Goal: Task Accomplishment & Management: Complete application form

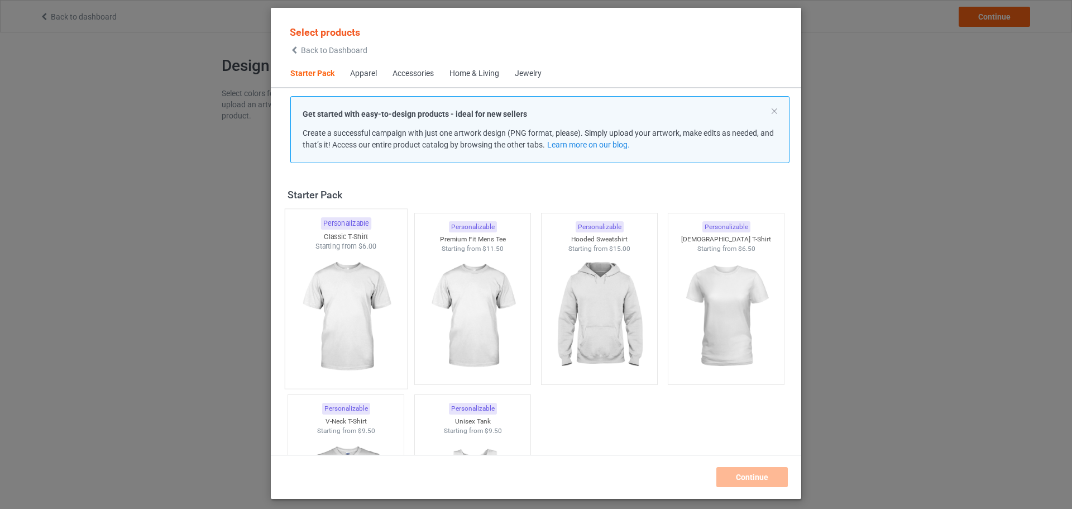
click at [348, 292] on img at bounding box center [345, 316] width 105 height 131
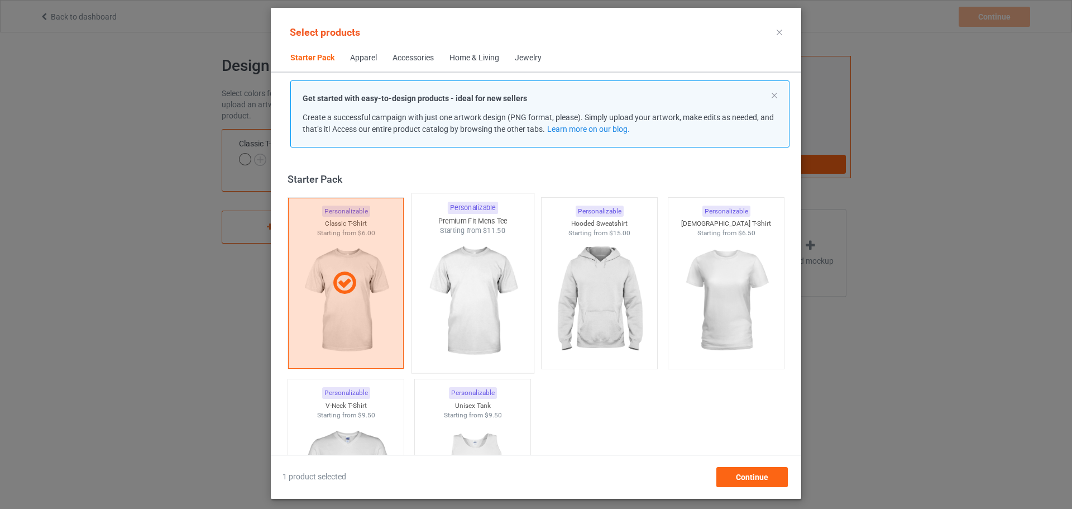
click at [480, 301] on img at bounding box center [472, 301] width 105 height 131
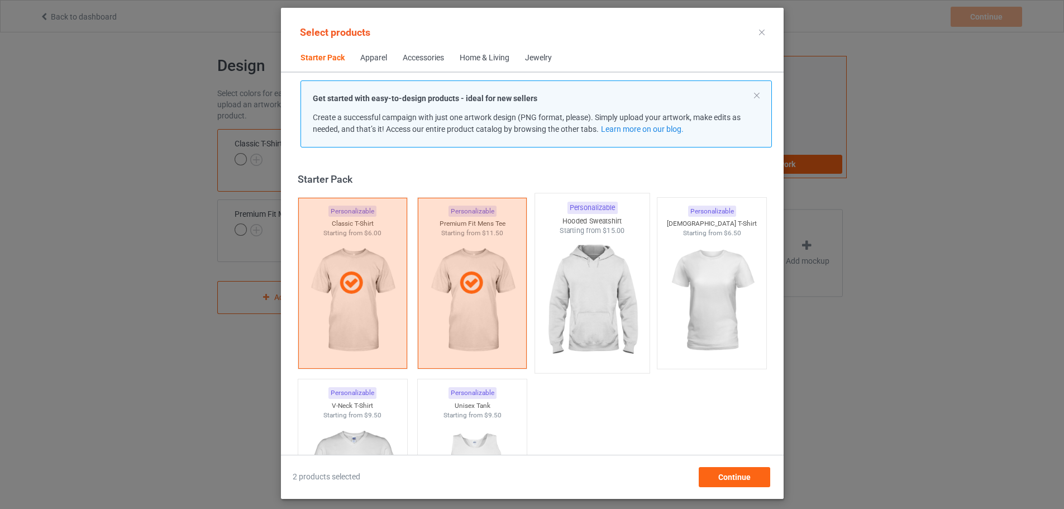
click at [610, 298] on img at bounding box center [591, 301] width 105 height 131
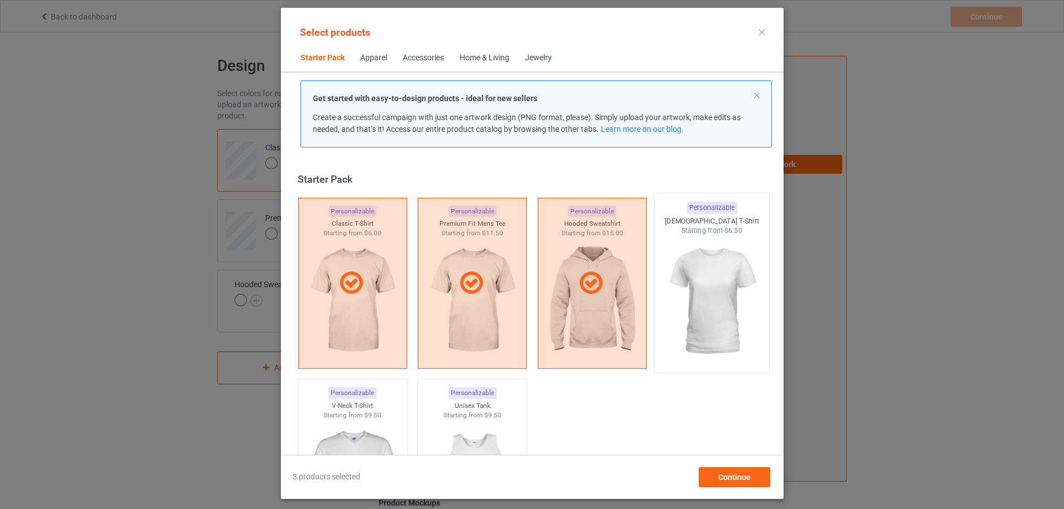
click at [697, 288] on img at bounding box center [711, 301] width 105 height 131
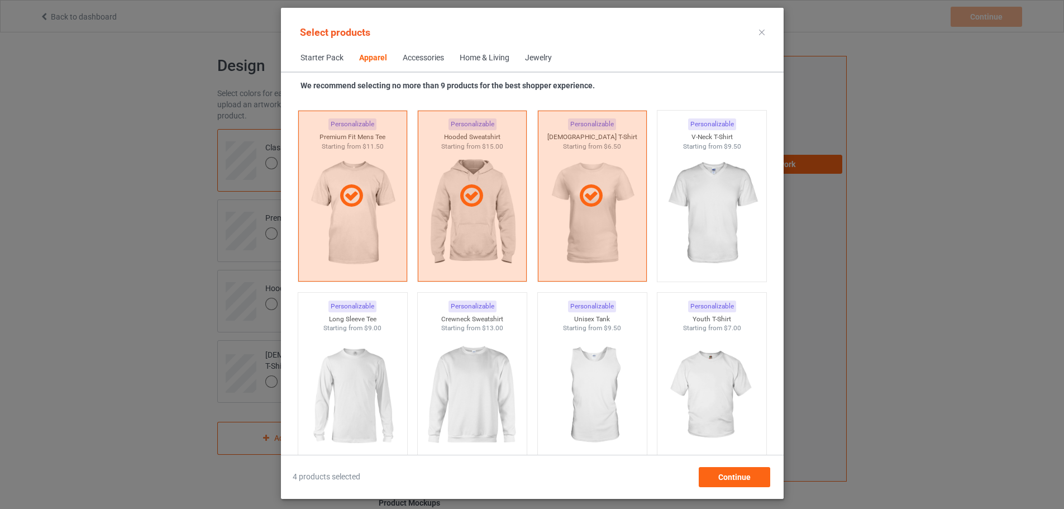
scroll to position [782, 0]
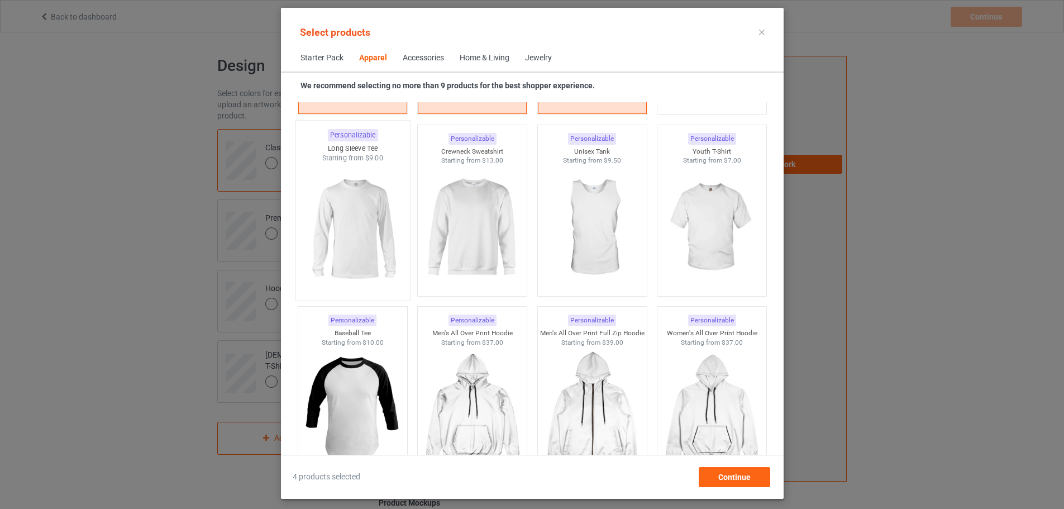
drag, startPoint x: 372, startPoint y: 232, endPoint x: 436, endPoint y: 230, distance: 63.7
click at [372, 232] on img at bounding box center [352, 228] width 105 height 131
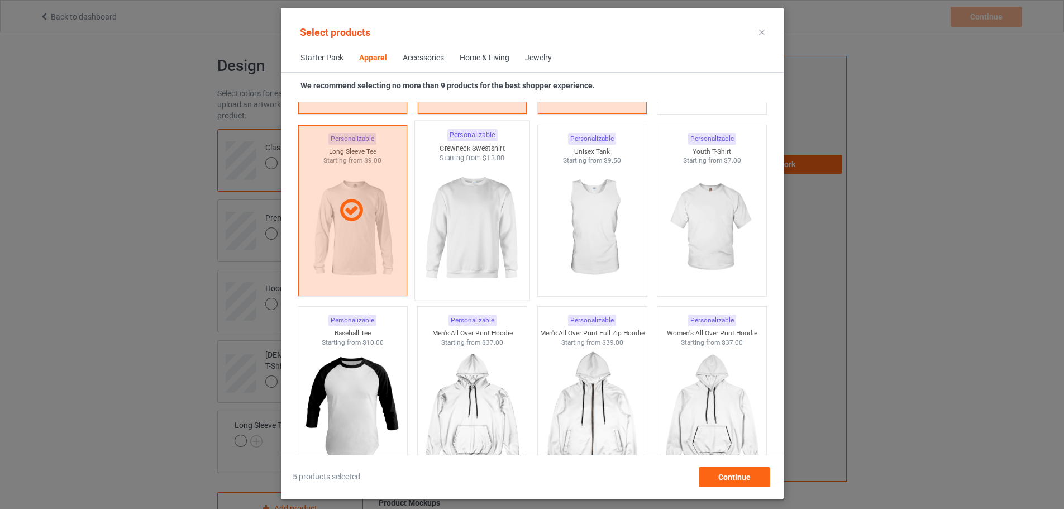
click at [457, 225] on img at bounding box center [471, 228] width 105 height 131
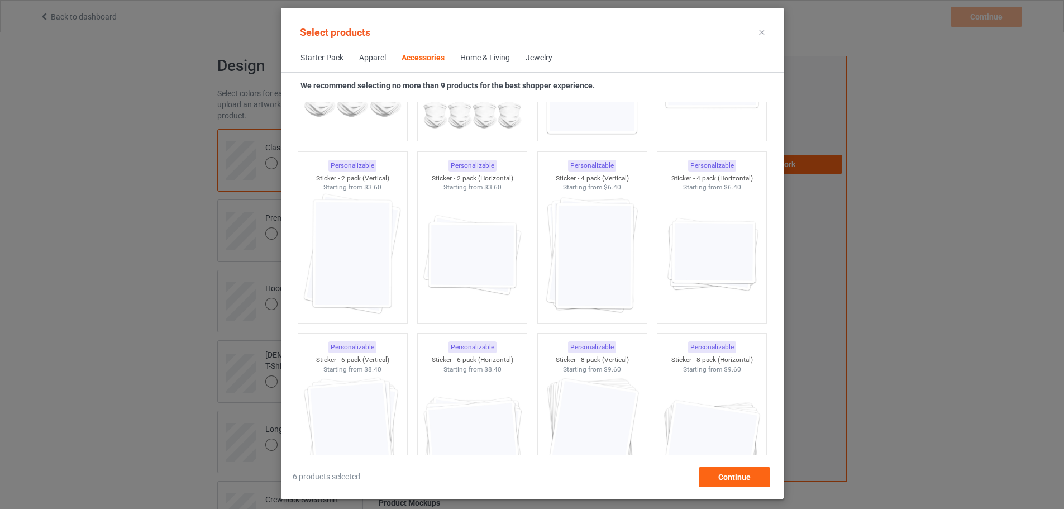
scroll to position [4132, 0]
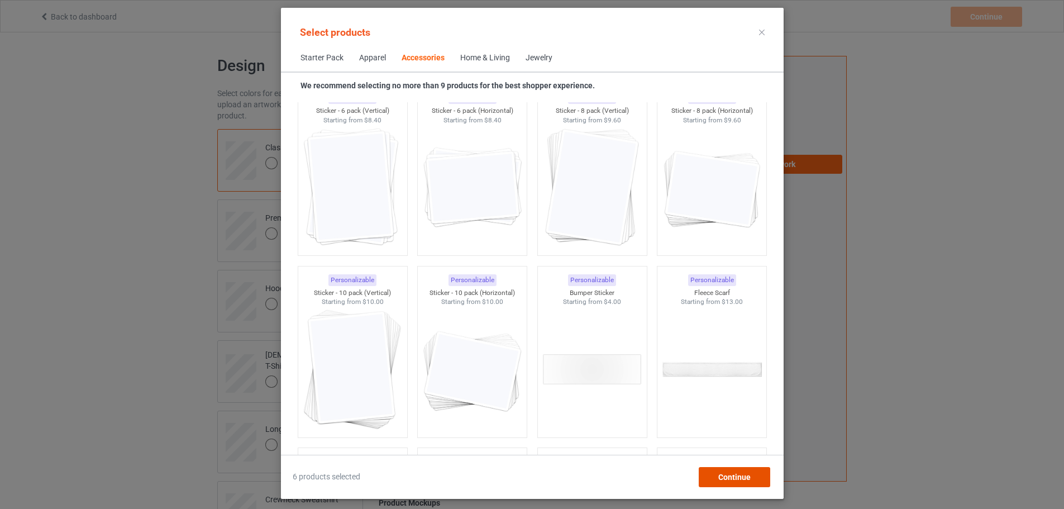
click at [735, 473] on span "Continue" at bounding box center [734, 476] width 32 height 9
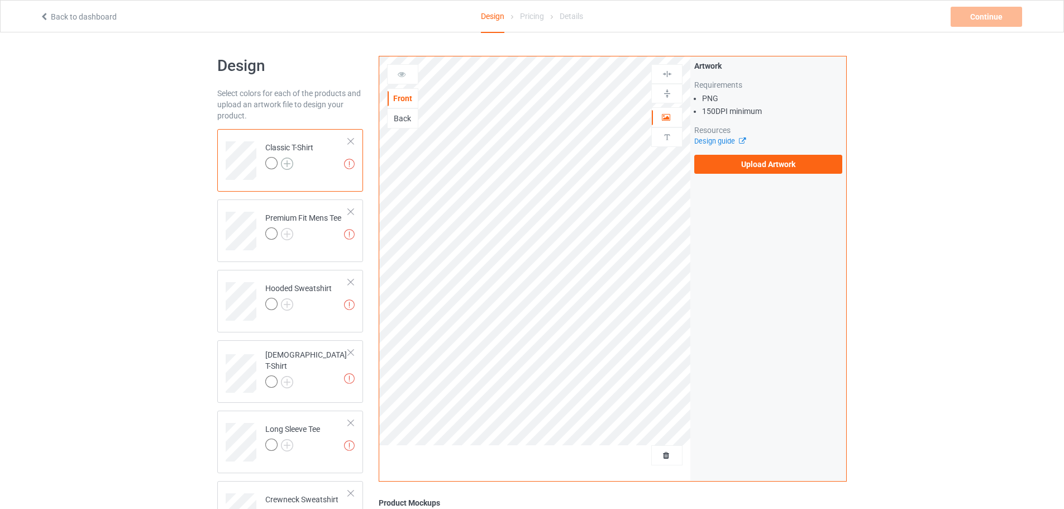
click at [286, 163] on img at bounding box center [287, 163] width 12 height 12
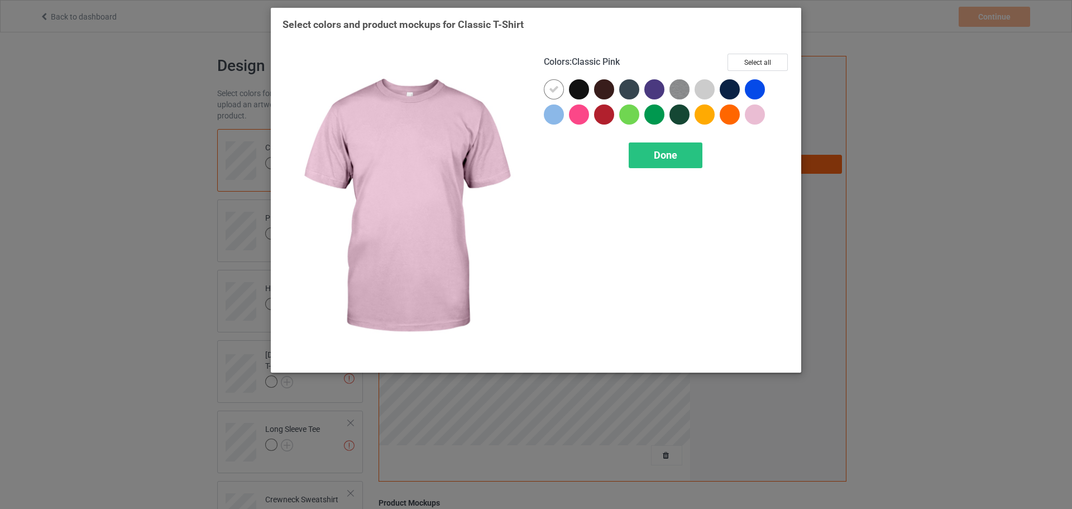
click at [727, 193] on div "Colors : Classic Pink Select all Done" at bounding box center [666, 207] width 261 height 323
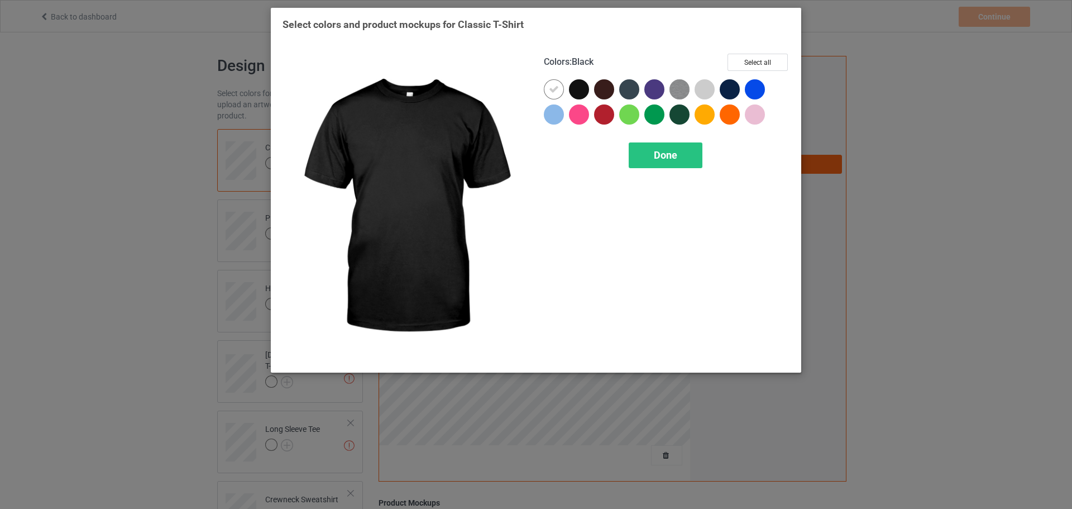
click at [721, 228] on div "Colors : Black Select all Done" at bounding box center [666, 207] width 261 height 323
click at [581, 84] on div at bounding box center [579, 89] width 20 height 20
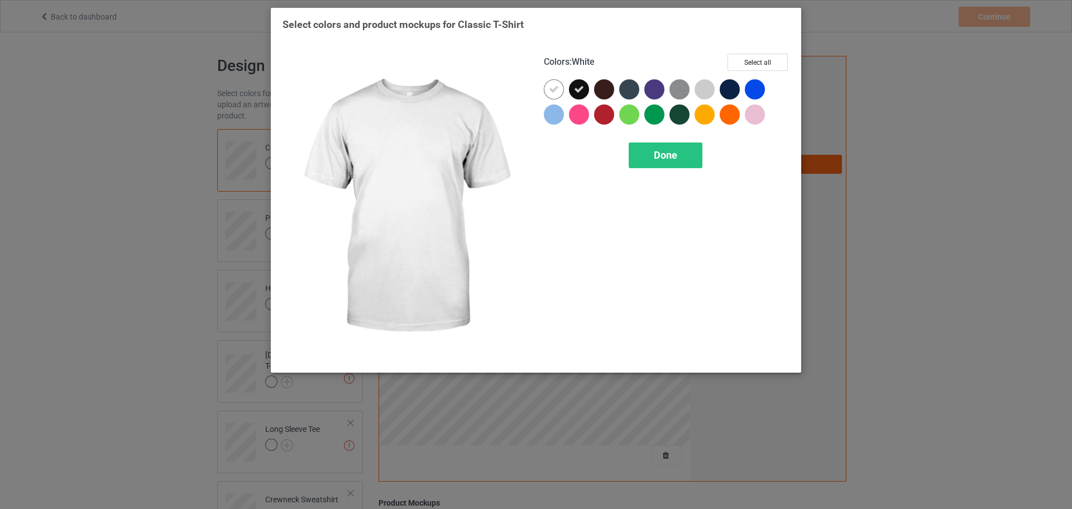
click at [560, 88] on div at bounding box center [554, 89] width 20 height 20
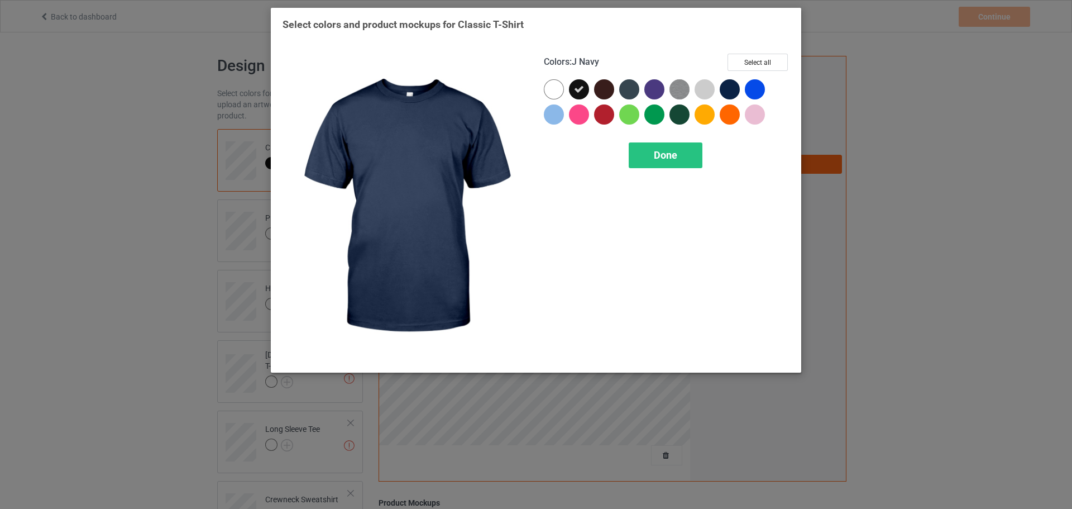
click at [734, 83] on div at bounding box center [730, 89] width 20 height 20
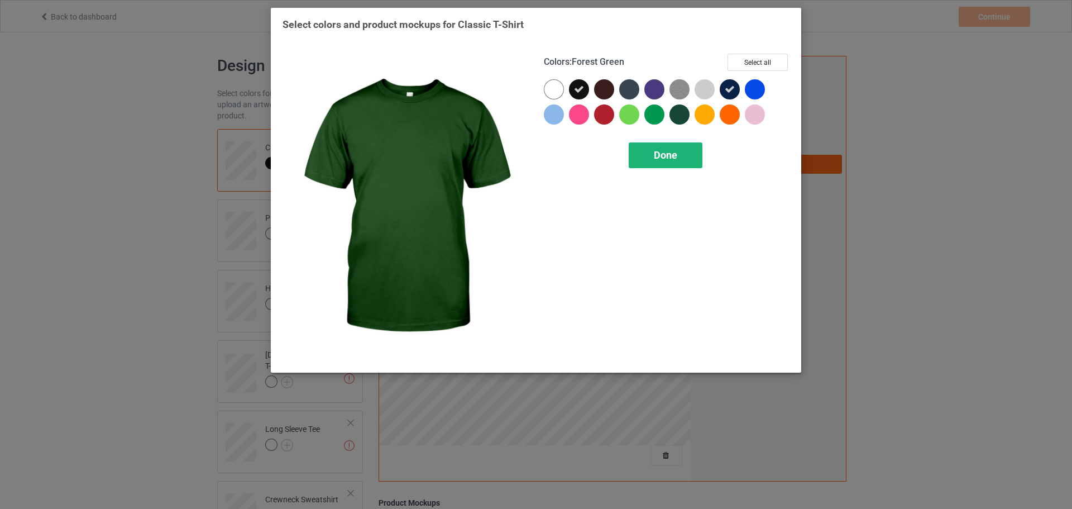
click at [658, 158] on span "Done" at bounding box center [665, 155] width 23 height 12
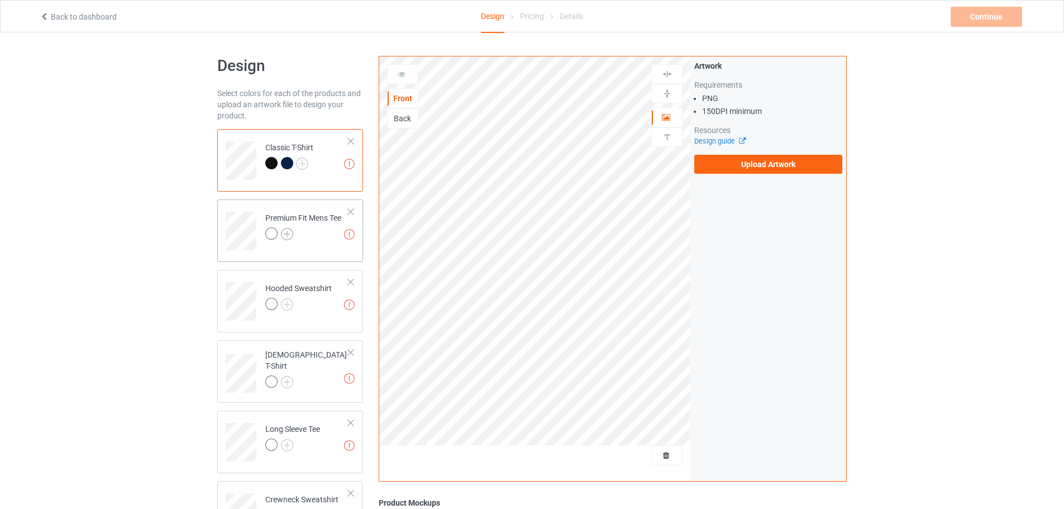
click at [289, 234] on img at bounding box center [287, 234] width 12 height 12
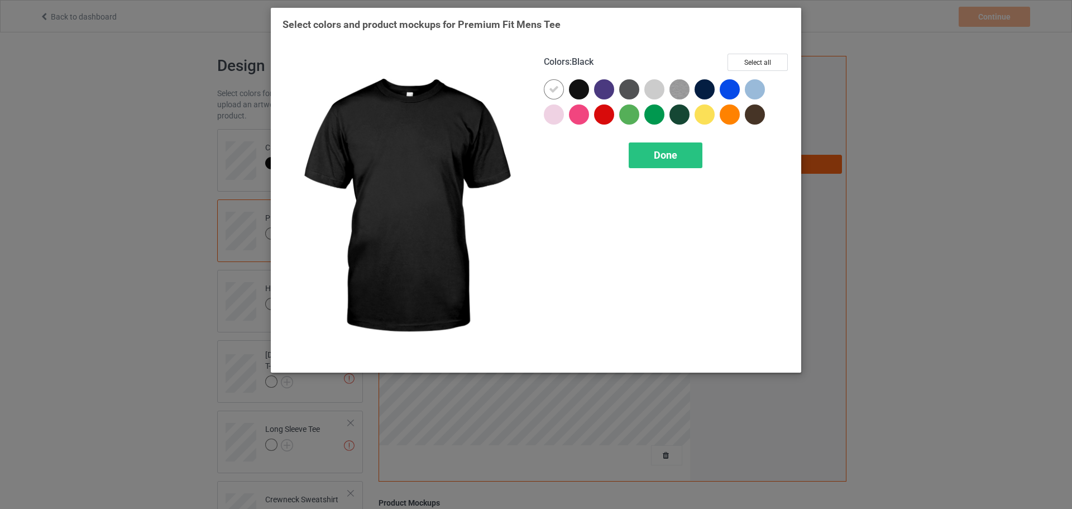
click at [580, 87] on div at bounding box center [579, 89] width 20 height 20
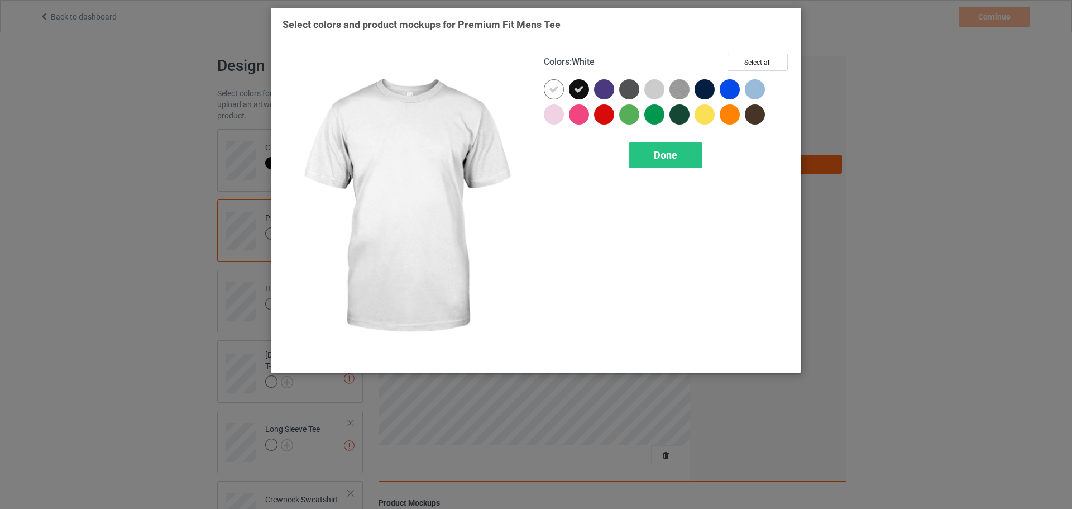
click at [547, 88] on div at bounding box center [554, 89] width 20 height 20
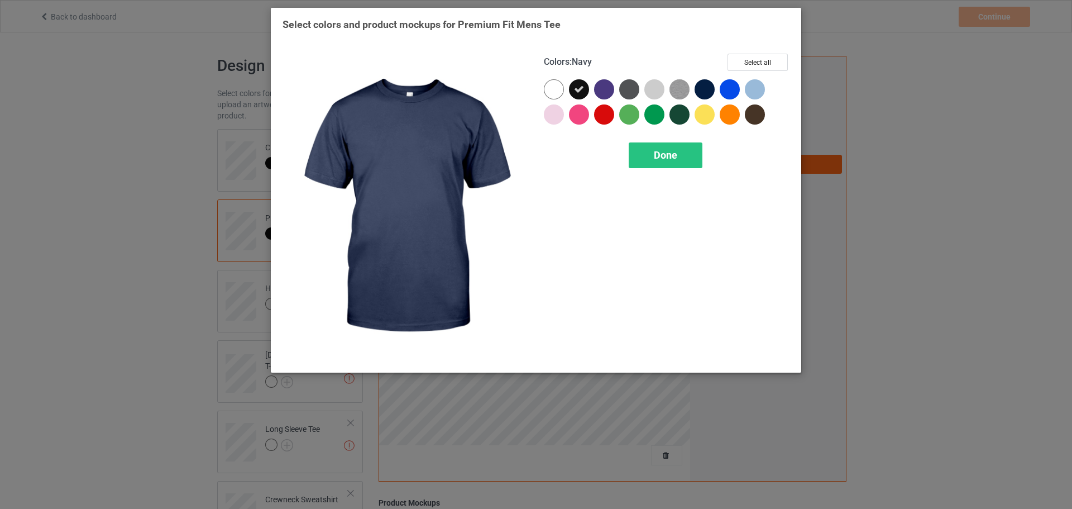
click at [710, 88] on div at bounding box center [705, 89] width 20 height 20
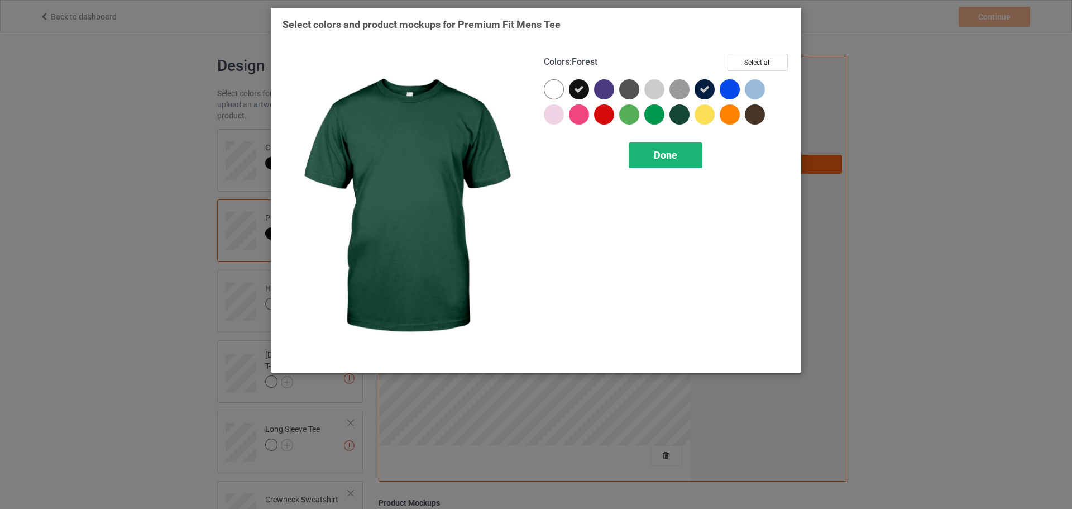
click at [666, 161] on span "Done" at bounding box center [665, 155] width 23 height 12
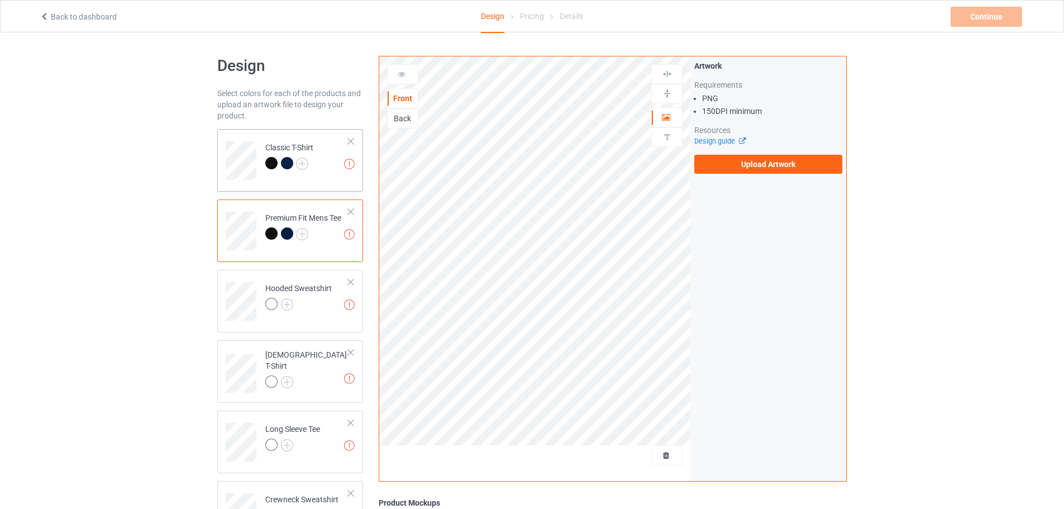
click at [310, 151] on div "Classic T-Shirt" at bounding box center [289, 155] width 48 height 27
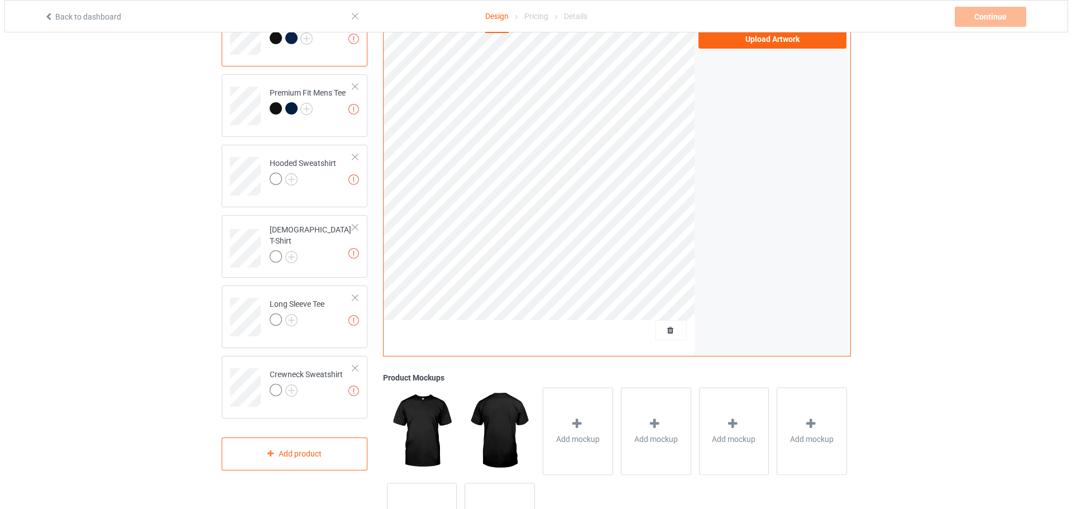
scroll to position [215, 0]
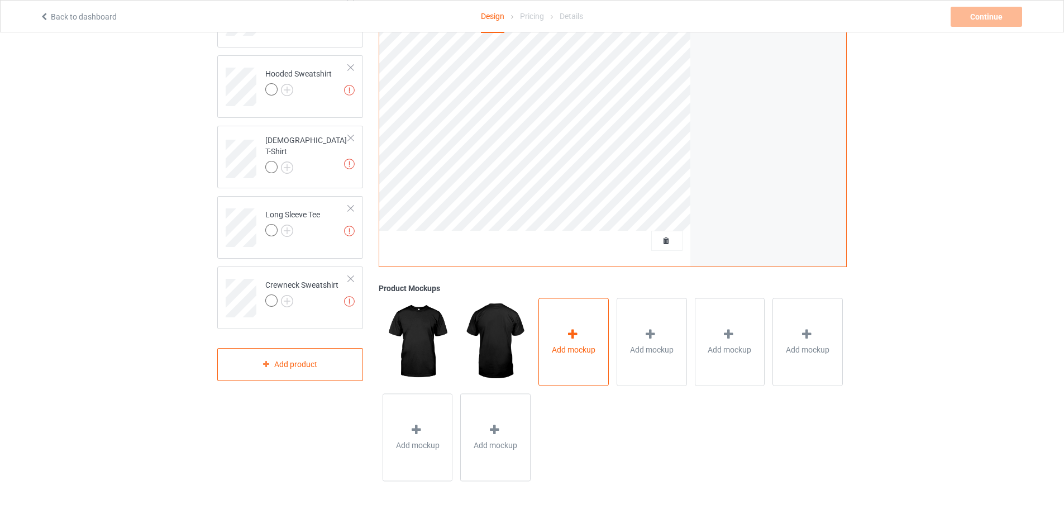
click at [567, 342] on div at bounding box center [574, 336] width 16 height 16
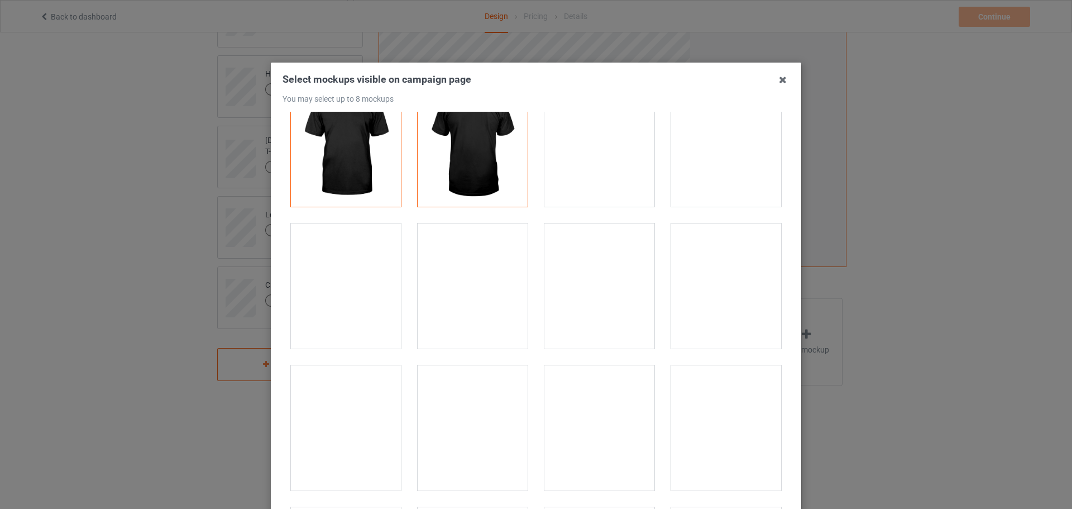
scroll to position [112, 0]
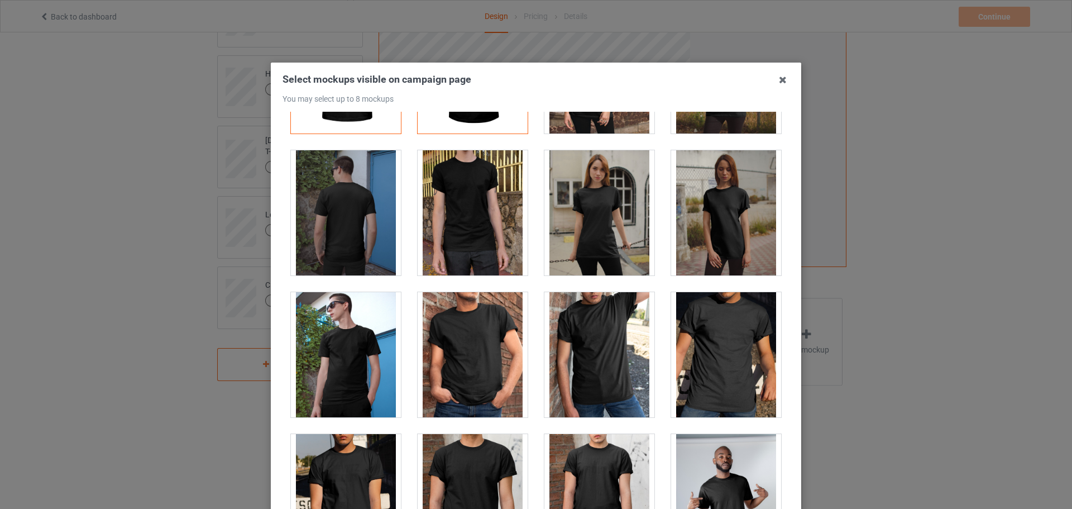
click at [472, 348] on div at bounding box center [473, 354] width 110 height 125
click at [583, 347] on div at bounding box center [599, 354] width 110 height 125
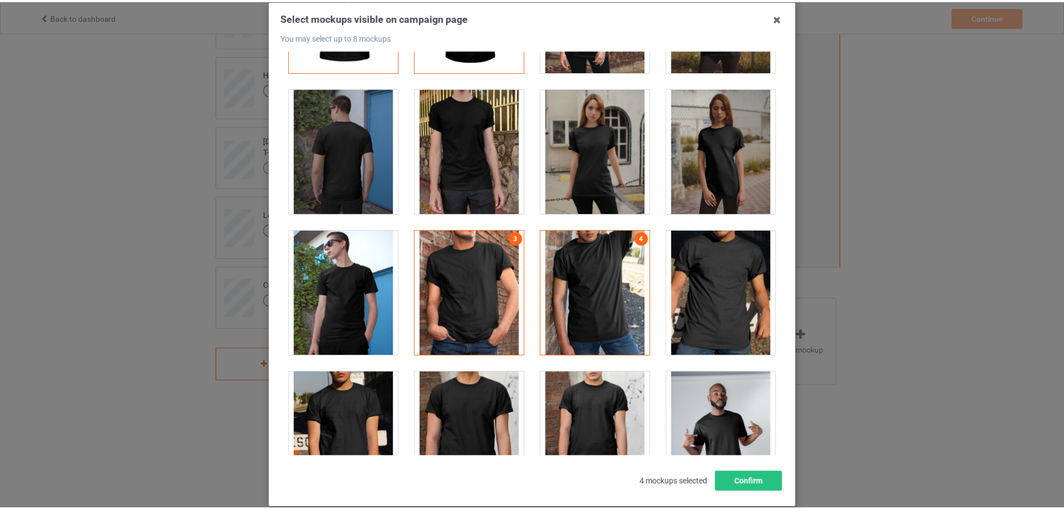
scroll to position [123, 0]
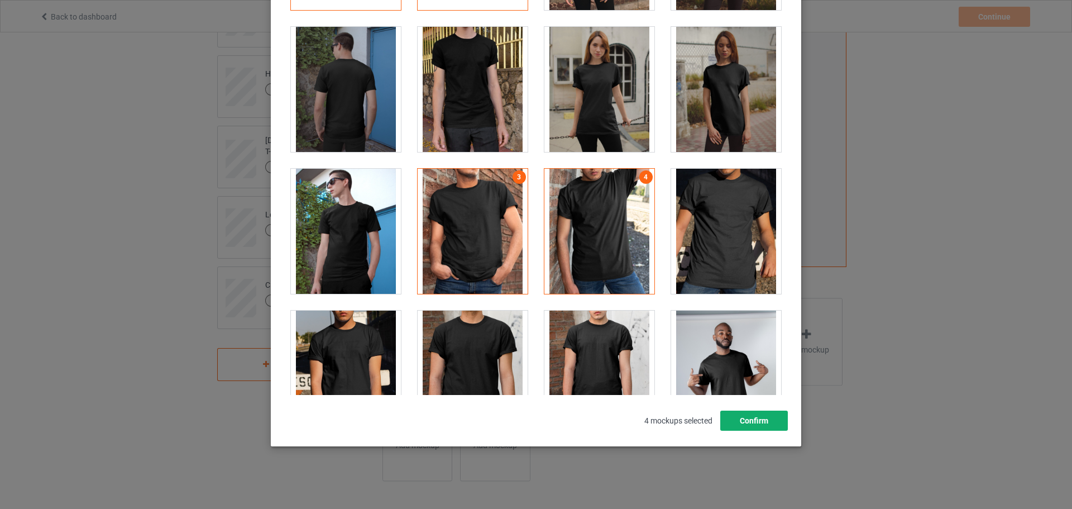
click at [748, 423] on button "Confirm" at bounding box center [754, 420] width 68 height 20
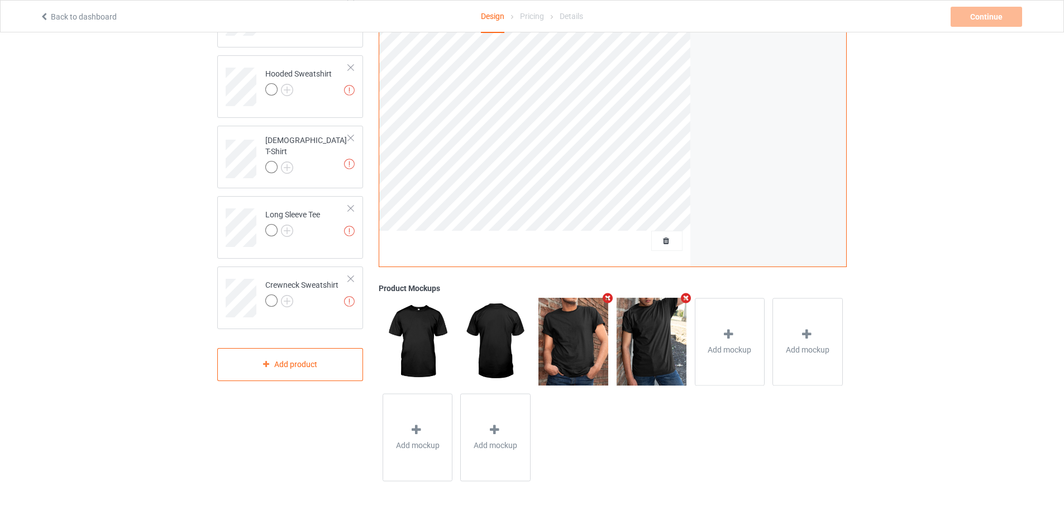
scroll to position [0, 0]
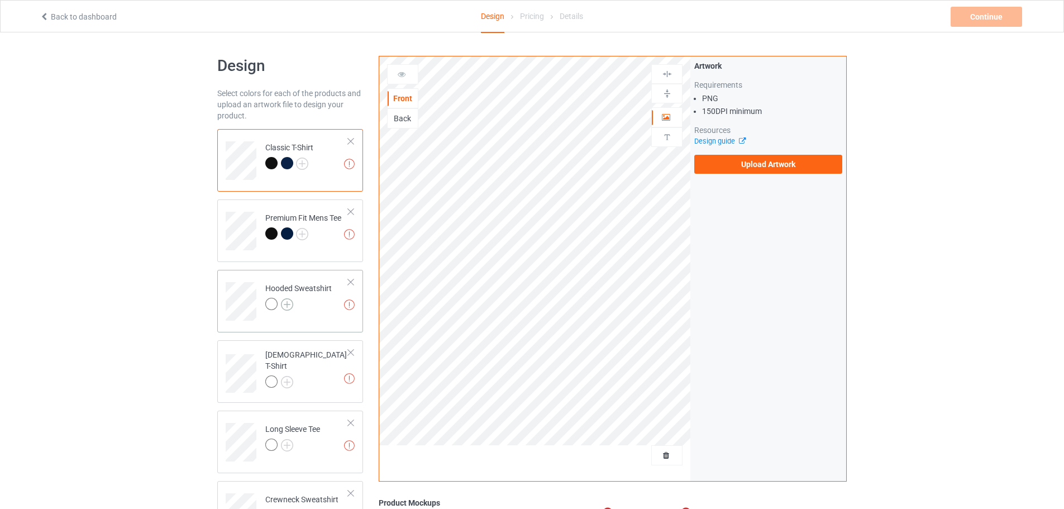
click at [291, 300] on img at bounding box center [287, 304] width 12 height 12
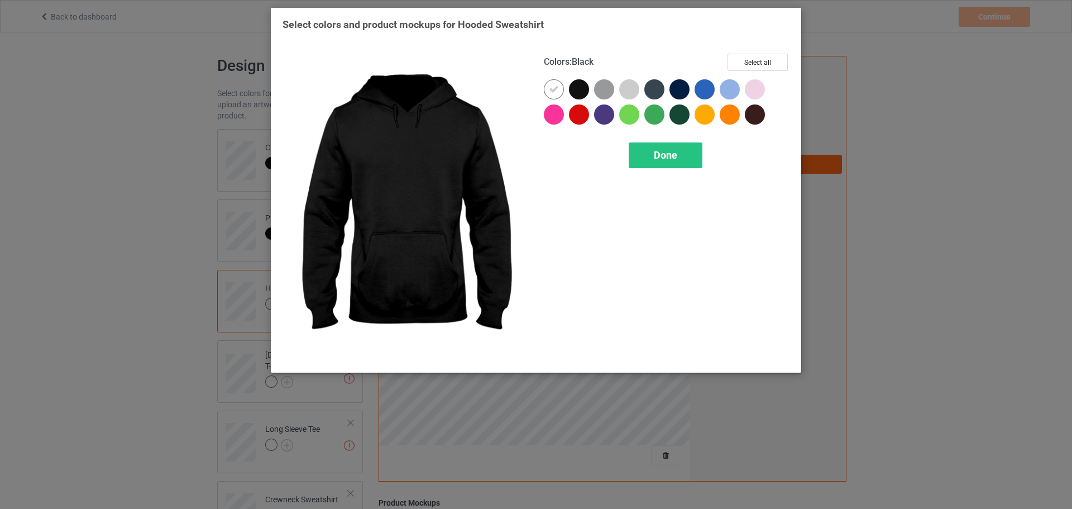
click at [577, 87] on div at bounding box center [579, 89] width 20 height 20
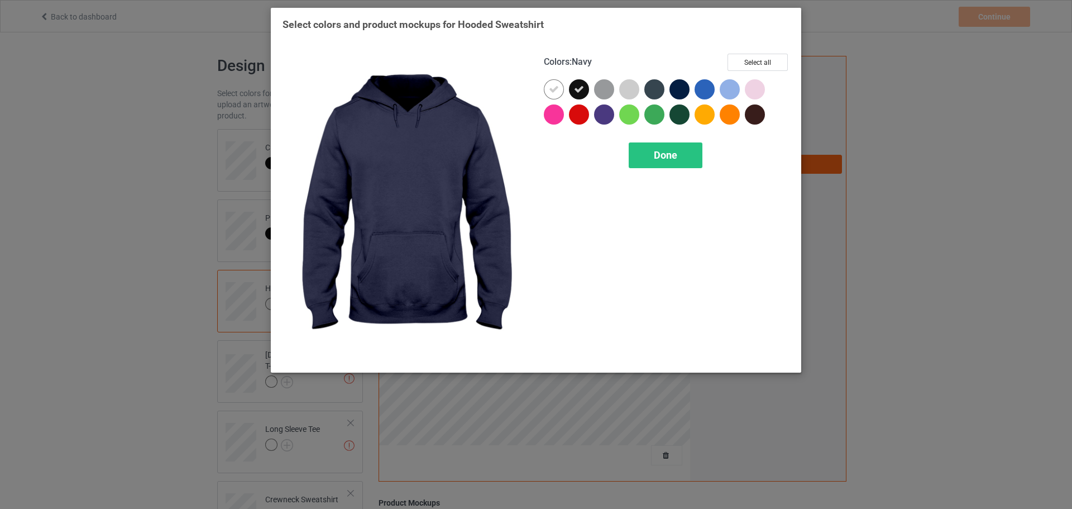
click at [680, 85] on div at bounding box center [680, 89] width 20 height 20
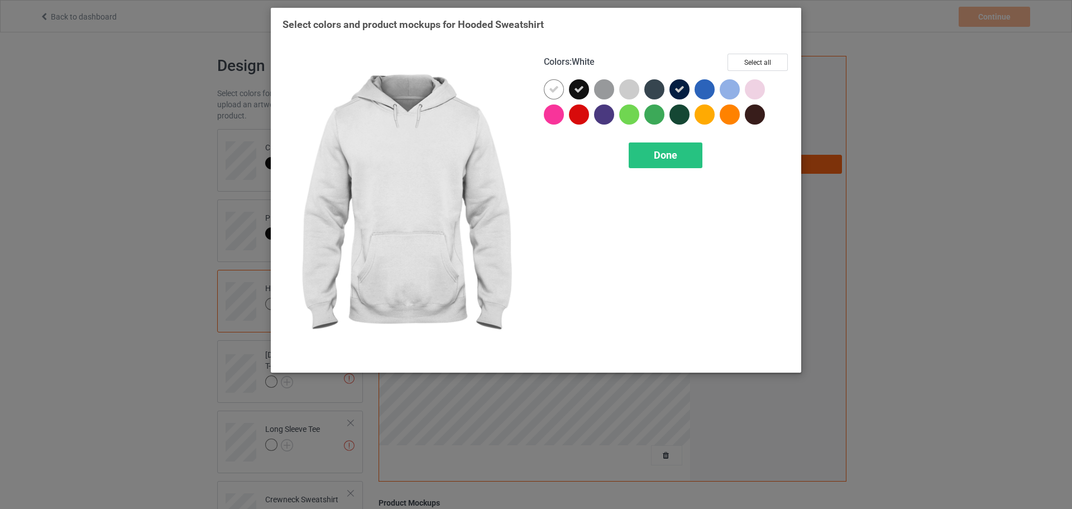
click at [551, 86] on icon at bounding box center [554, 89] width 10 height 10
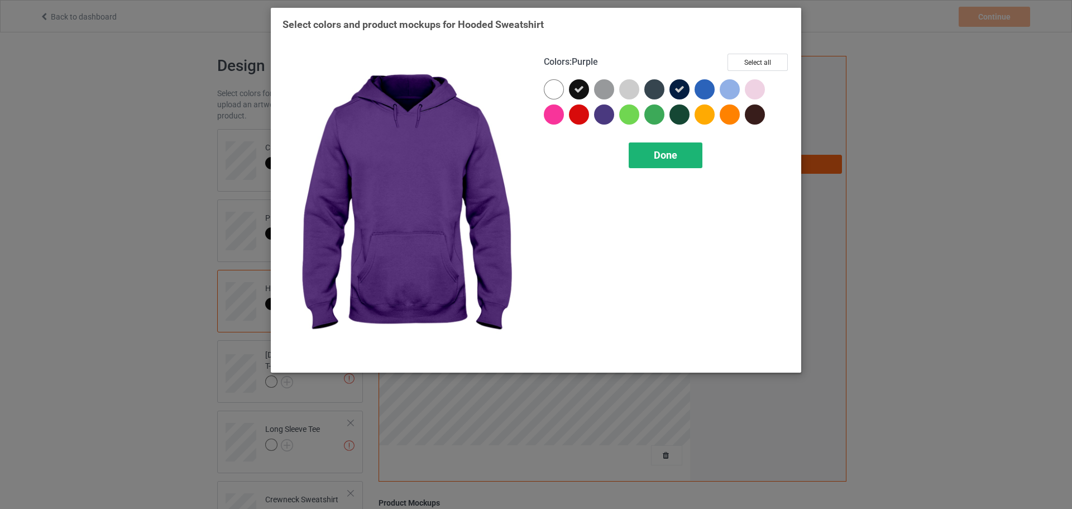
click at [664, 154] on span "Done" at bounding box center [665, 155] width 23 height 12
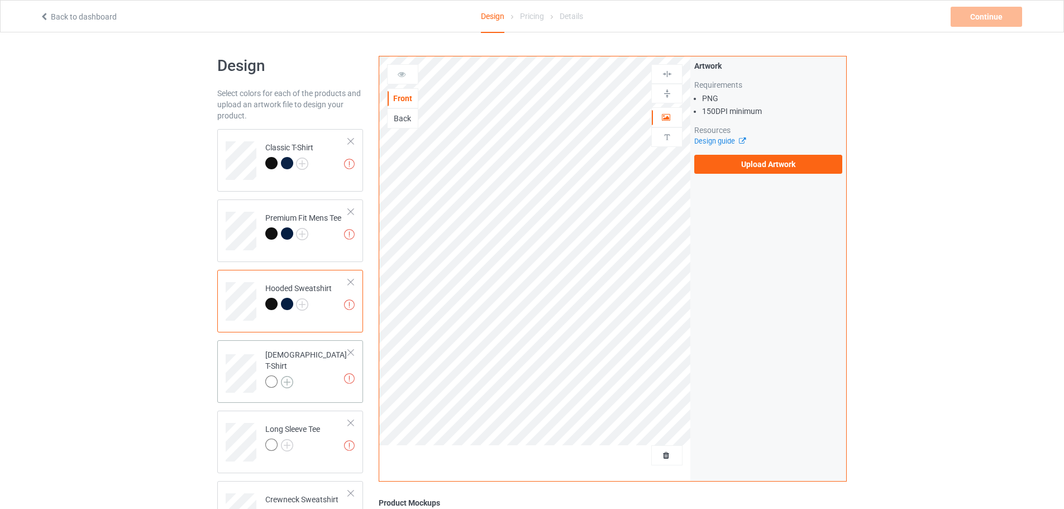
click at [288, 376] on img at bounding box center [287, 382] width 12 height 12
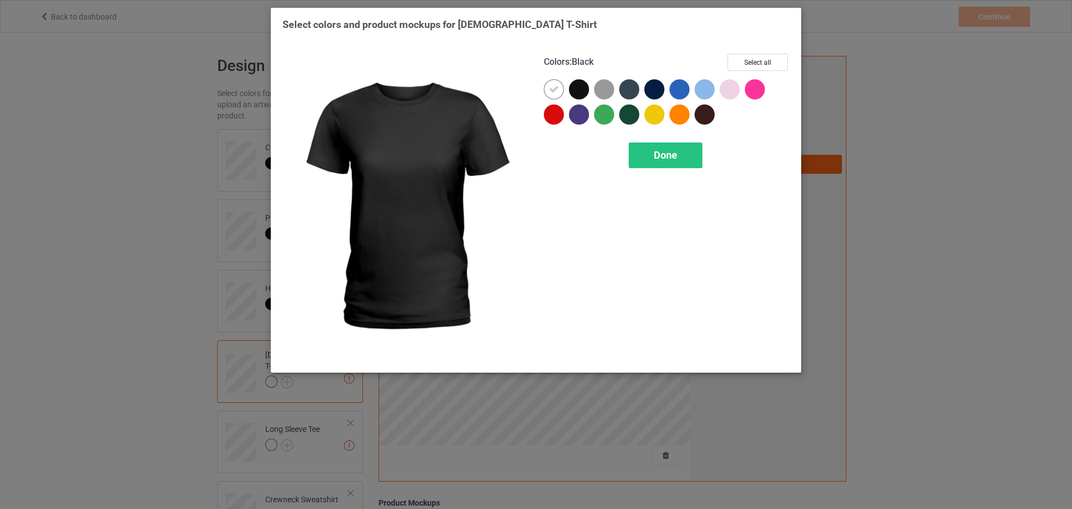
click at [571, 84] on div at bounding box center [579, 89] width 20 height 20
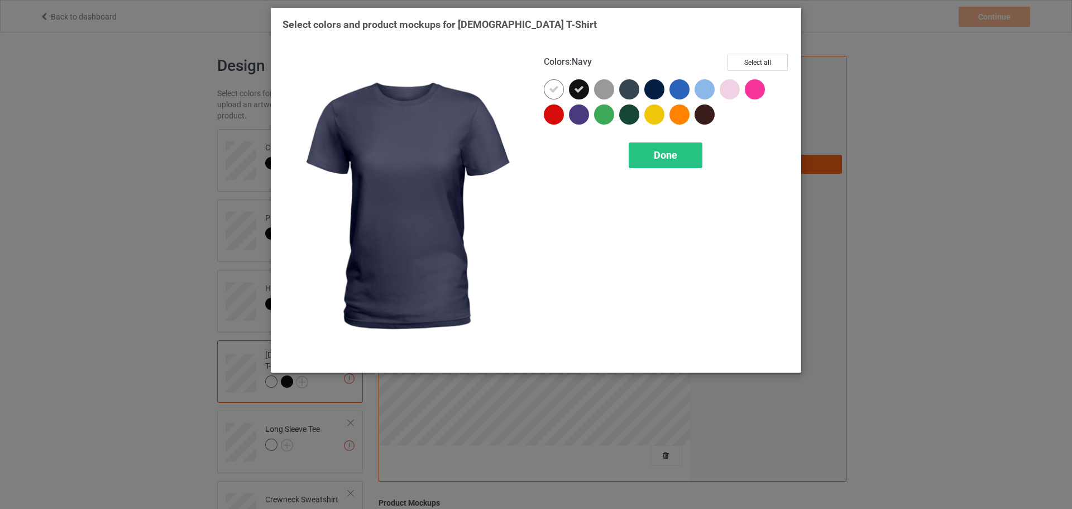
click at [656, 87] on div at bounding box center [654, 89] width 20 height 20
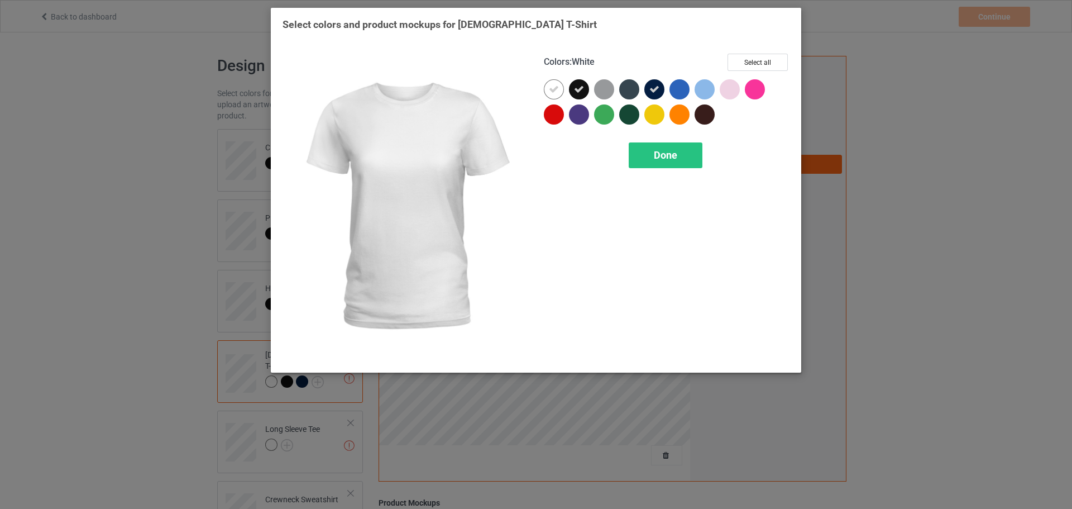
click at [553, 87] on icon at bounding box center [554, 89] width 10 height 10
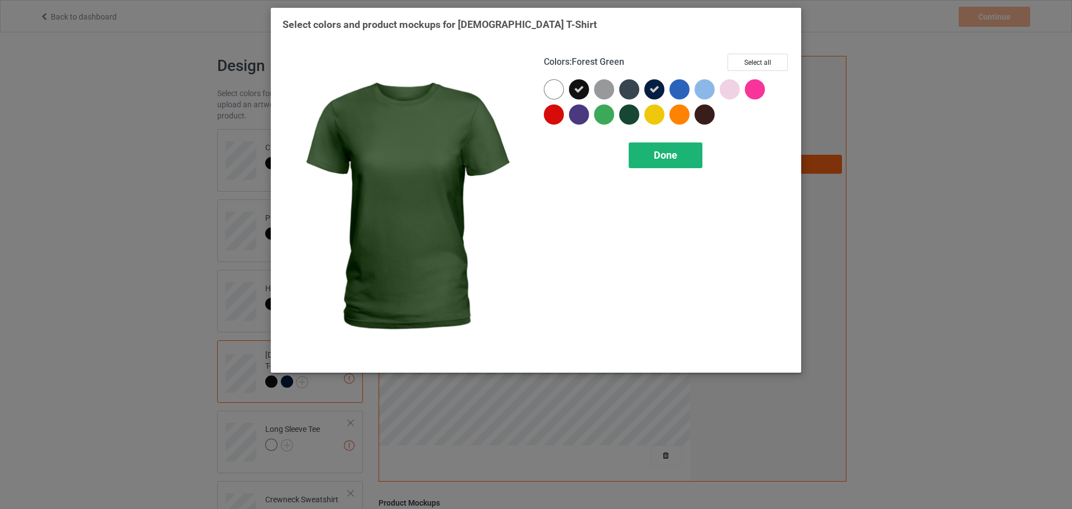
click at [651, 152] on div "Done" at bounding box center [666, 155] width 74 height 26
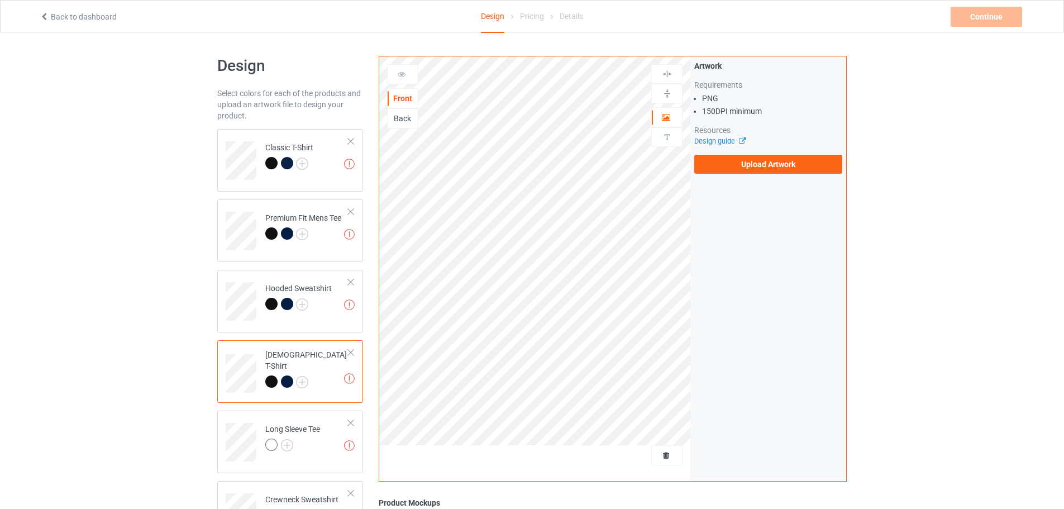
scroll to position [168, 0]
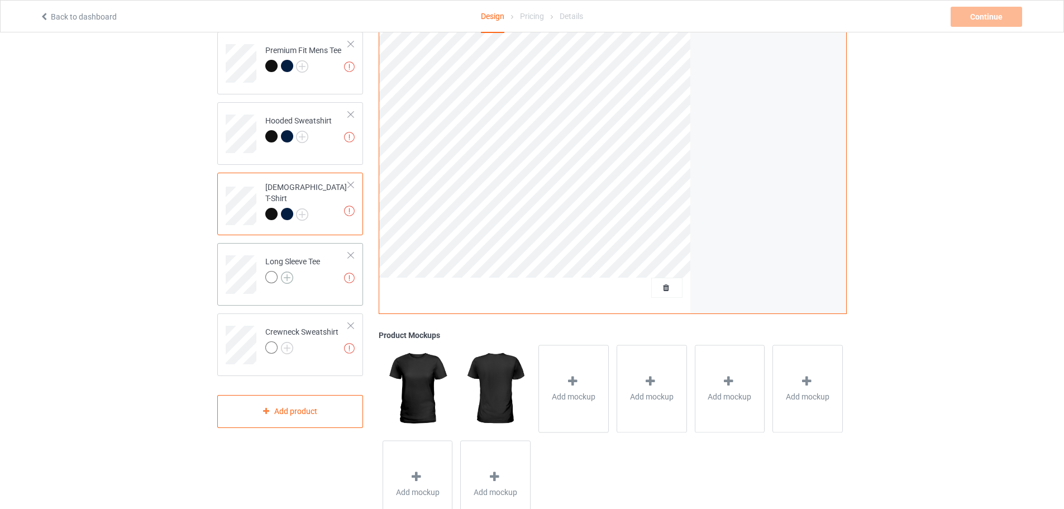
click at [291, 281] on img at bounding box center [287, 277] width 12 height 12
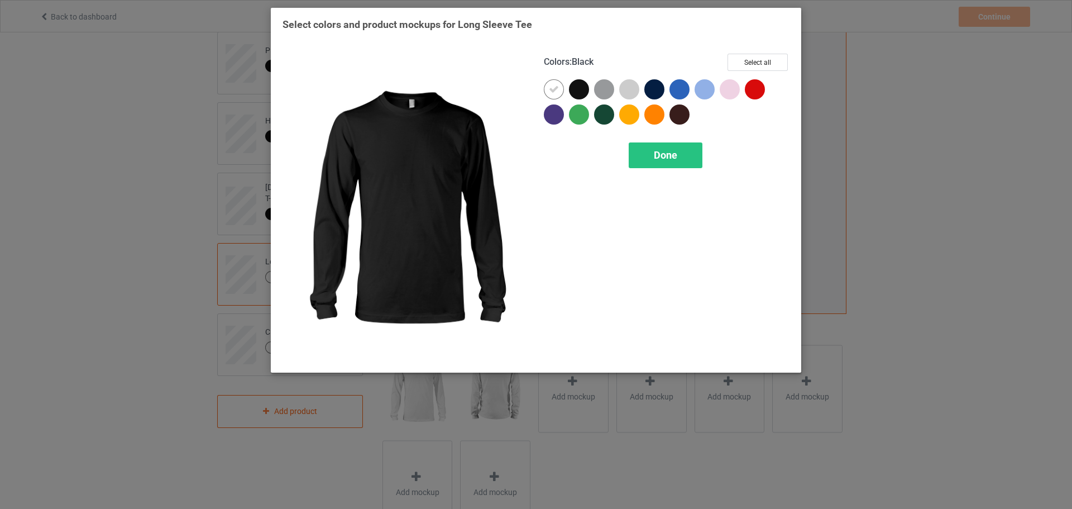
click at [582, 92] on div at bounding box center [579, 89] width 20 height 20
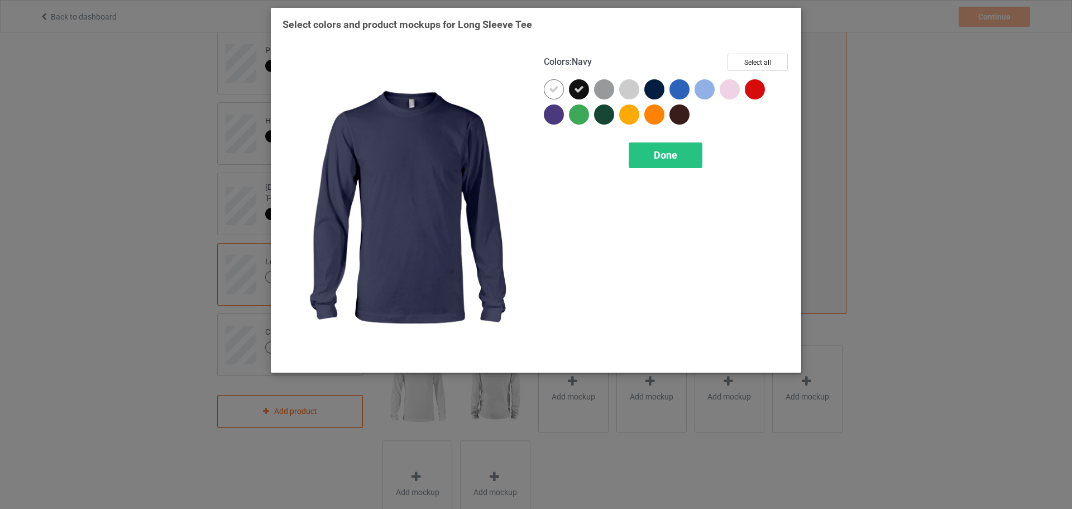
click at [651, 84] on div at bounding box center [654, 89] width 20 height 20
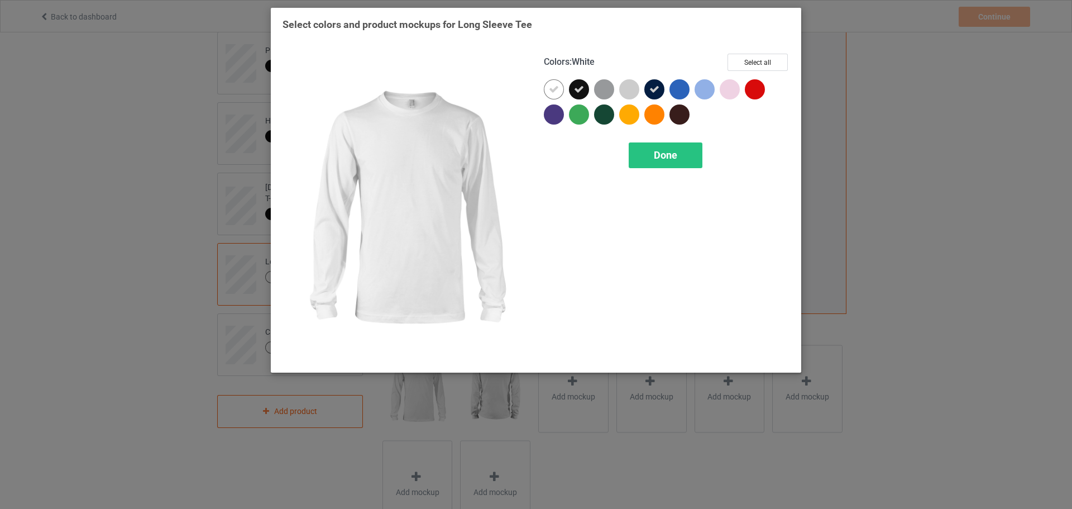
click at [553, 90] on icon at bounding box center [554, 89] width 10 height 10
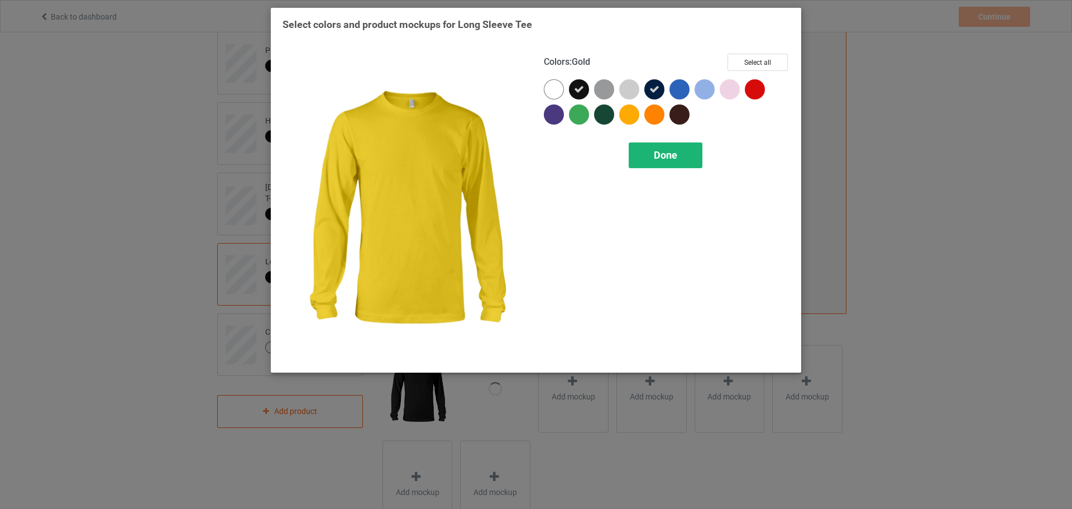
click at [651, 149] on div "Done" at bounding box center [666, 155] width 74 height 26
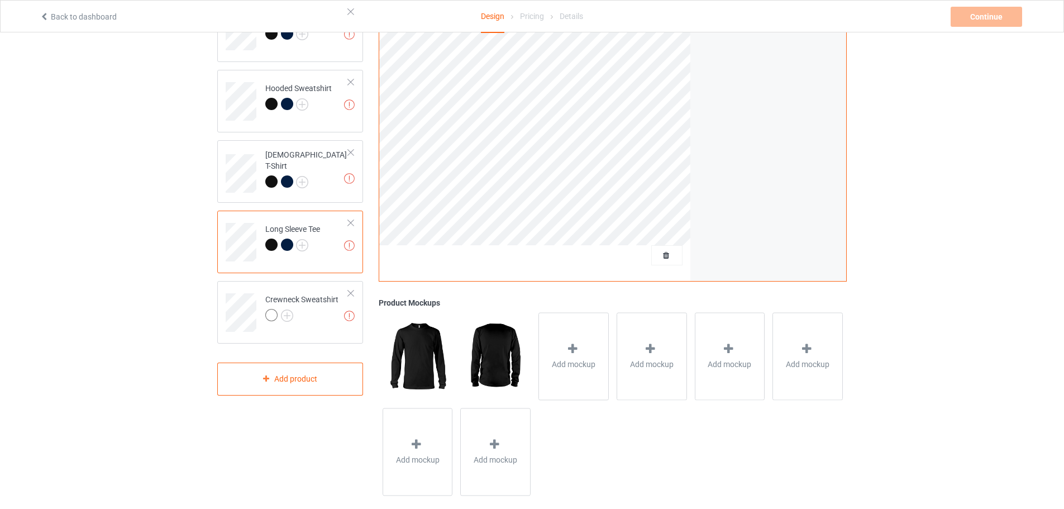
scroll to position [215, 0]
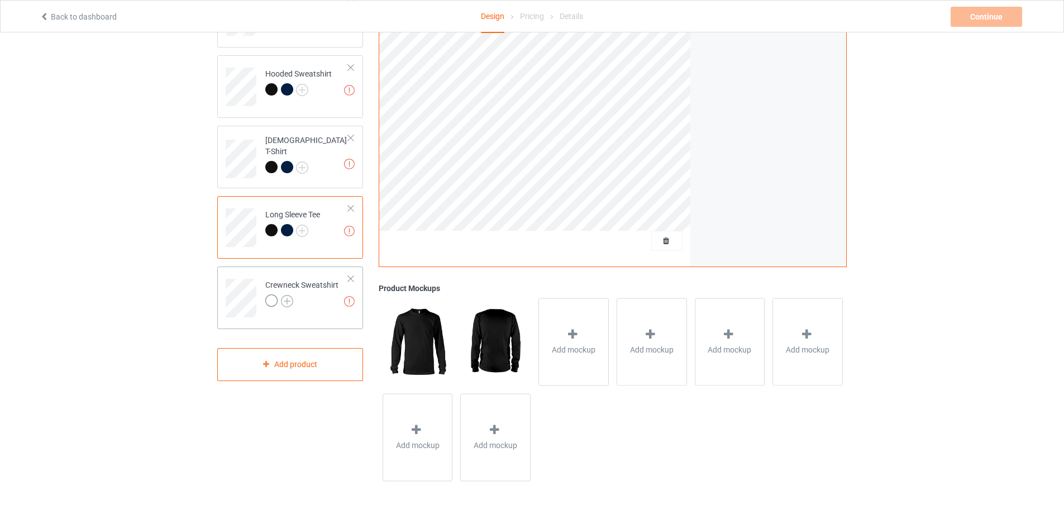
click at [289, 299] on img at bounding box center [287, 301] width 12 height 12
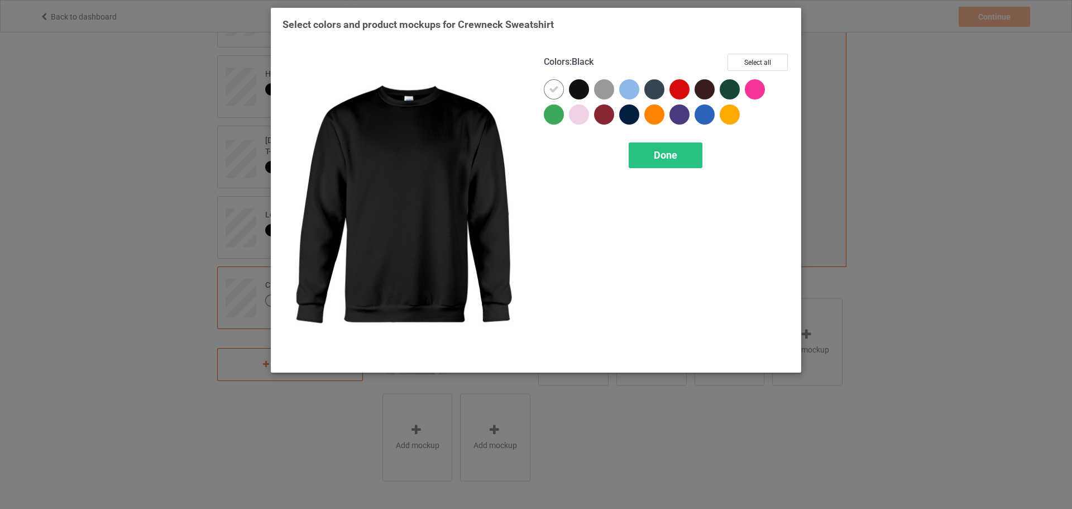
click at [576, 84] on div at bounding box center [579, 89] width 20 height 20
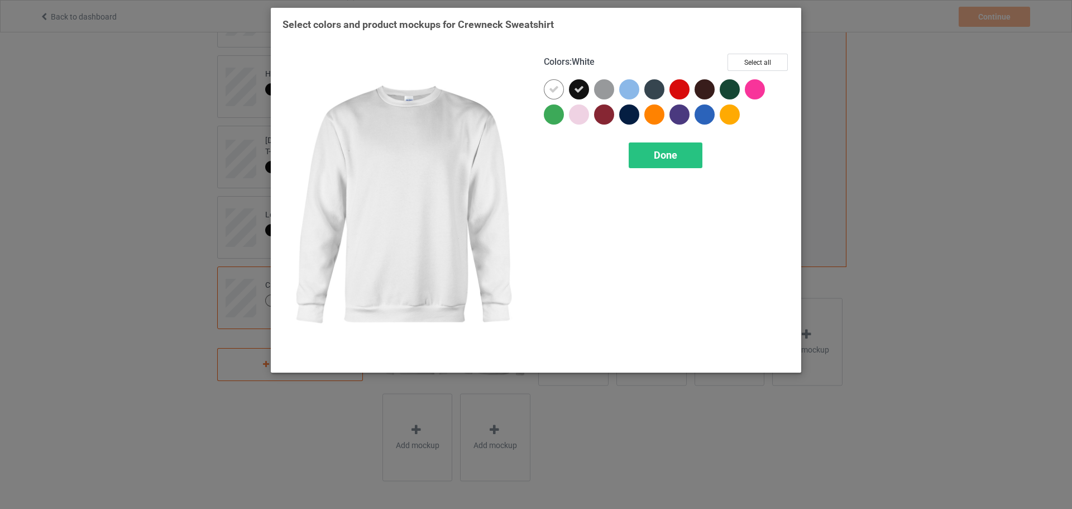
click at [562, 88] on div at bounding box center [554, 89] width 20 height 20
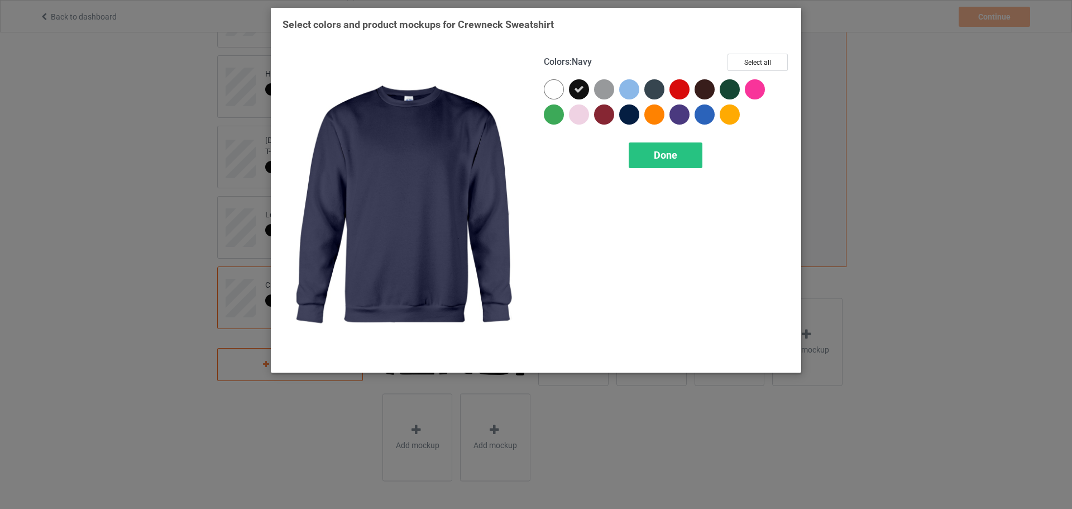
click at [627, 117] on div at bounding box center [629, 114] width 20 height 20
click at [642, 156] on div "Done" at bounding box center [666, 155] width 74 height 26
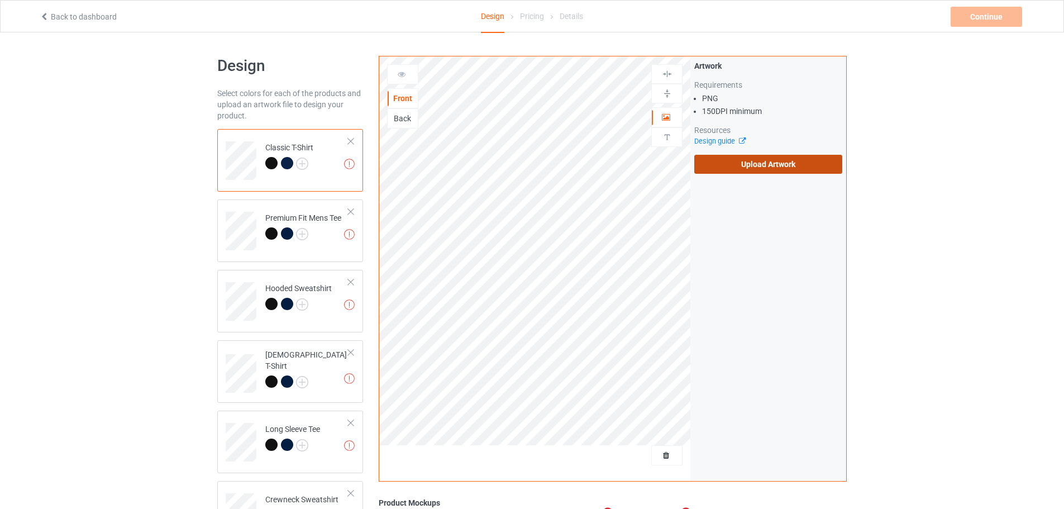
click at [743, 168] on label "Upload Artwork" at bounding box center [768, 164] width 148 height 19
click at [0, 0] on input "Upload Artwork" at bounding box center [0, 0] width 0 height 0
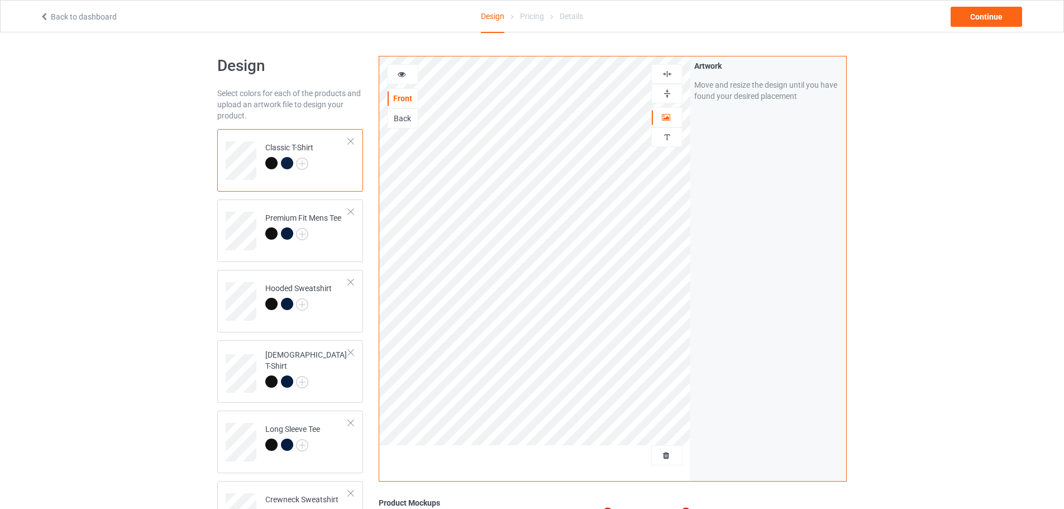
click at [399, 122] on div "Back" at bounding box center [403, 118] width 30 height 11
click at [396, 121] on div "Back" at bounding box center [403, 118] width 30 height 11
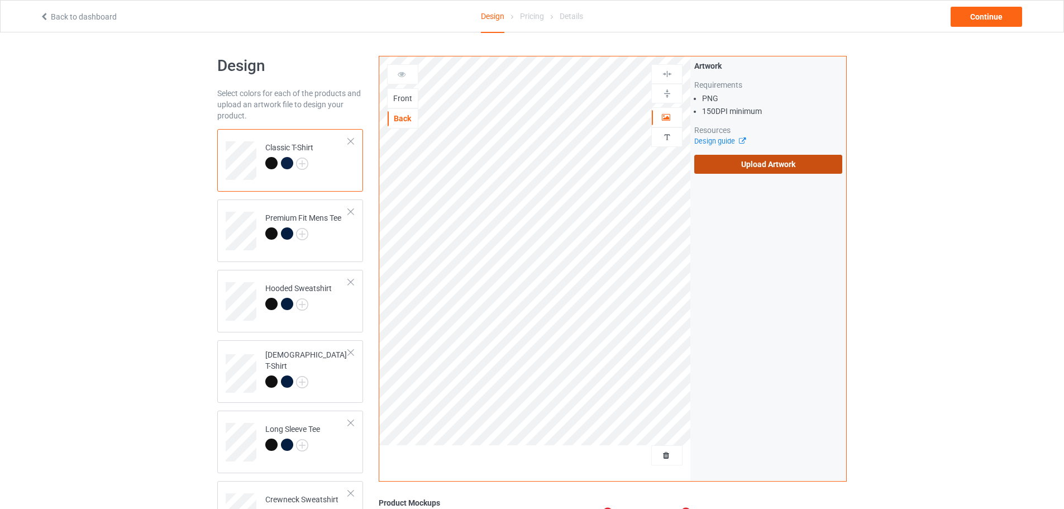
click at [719, 161] on label "Upload Artwork" at bounding box center [768, 164] width 148 height 19
click at [0, 0] on input "Upload Artwork" at bounding box center [0, 0] width 0 height 0
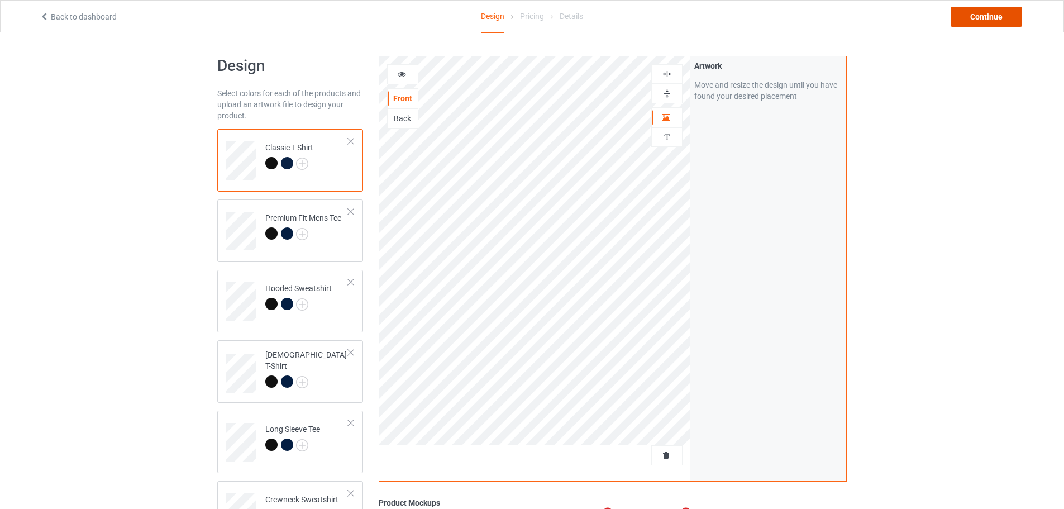
click at [985, 20] on div "Continue" at bounding box center [985, 17] width 71 height 20
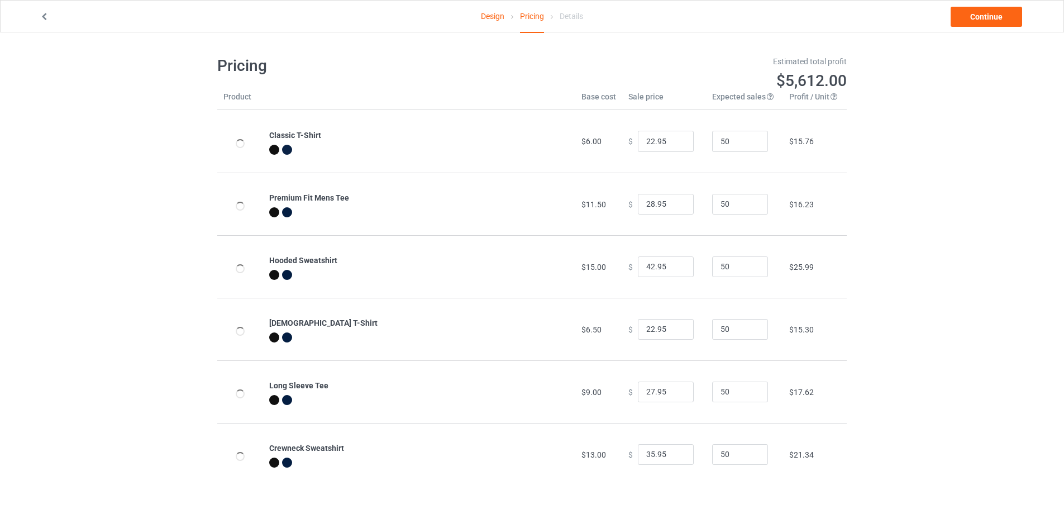
type input "26.95"
type input "32.95"
type input "46.95"
type input "26.95"
type input "31.95"
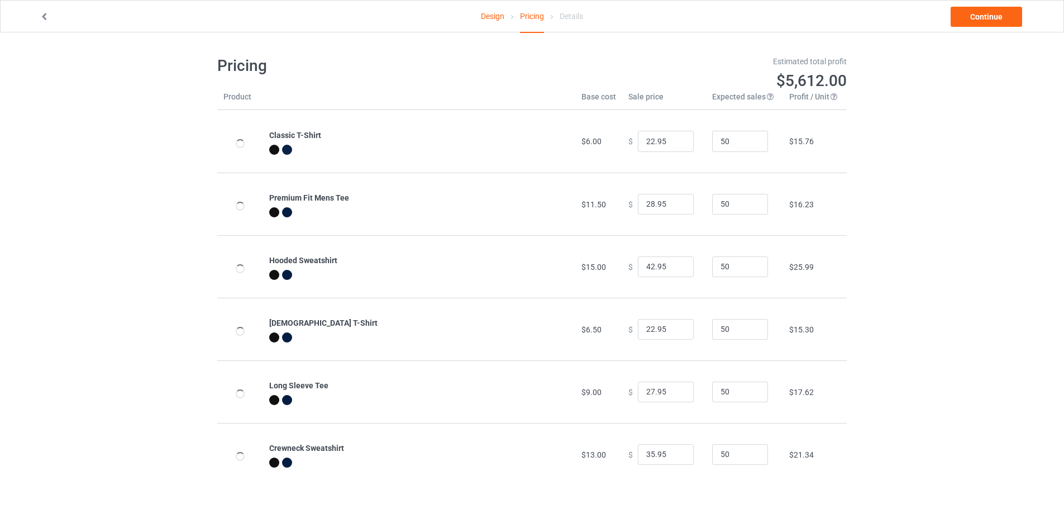
type input "39.95"
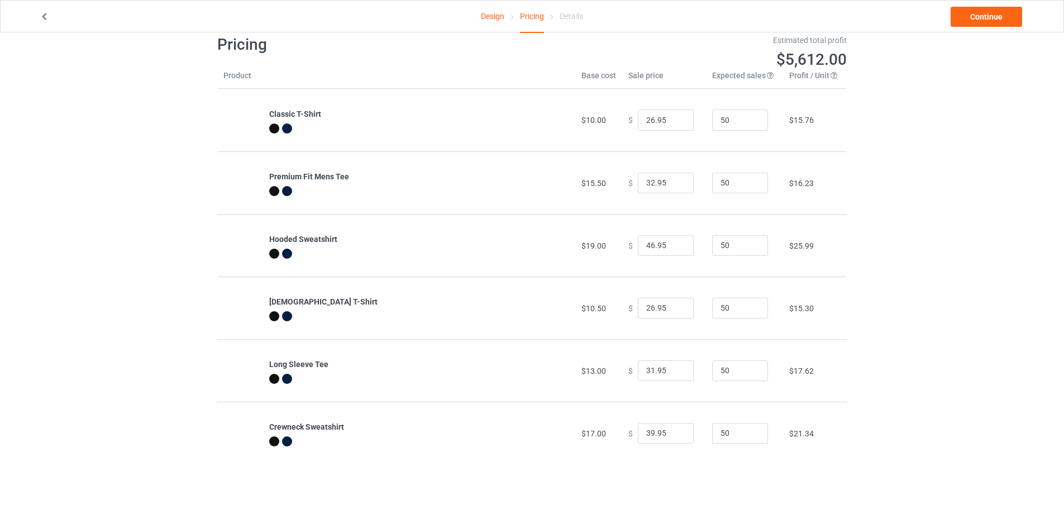
scroll to position [32, 0]
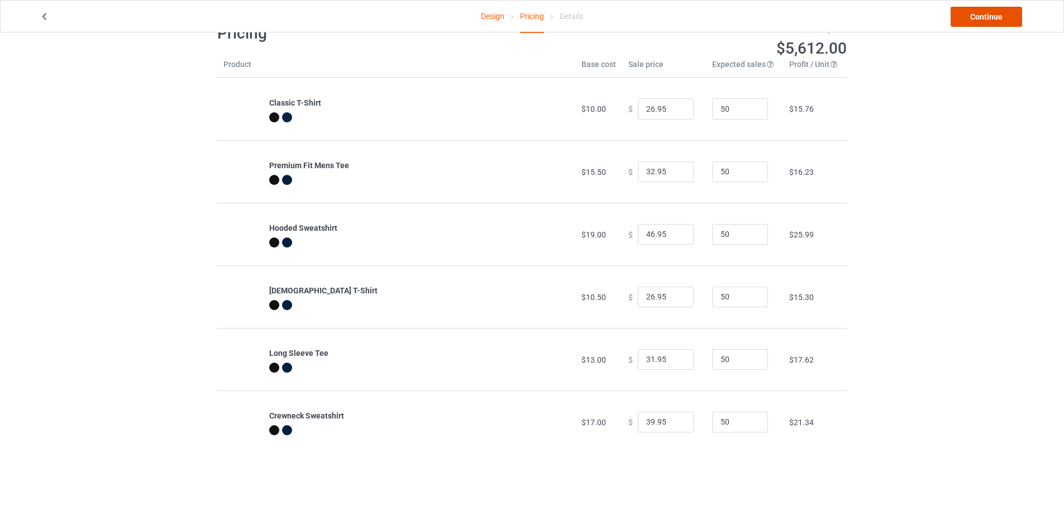
click at [982, 13] on link "Continue" at bounding box center [985, 17] width 71 height 20
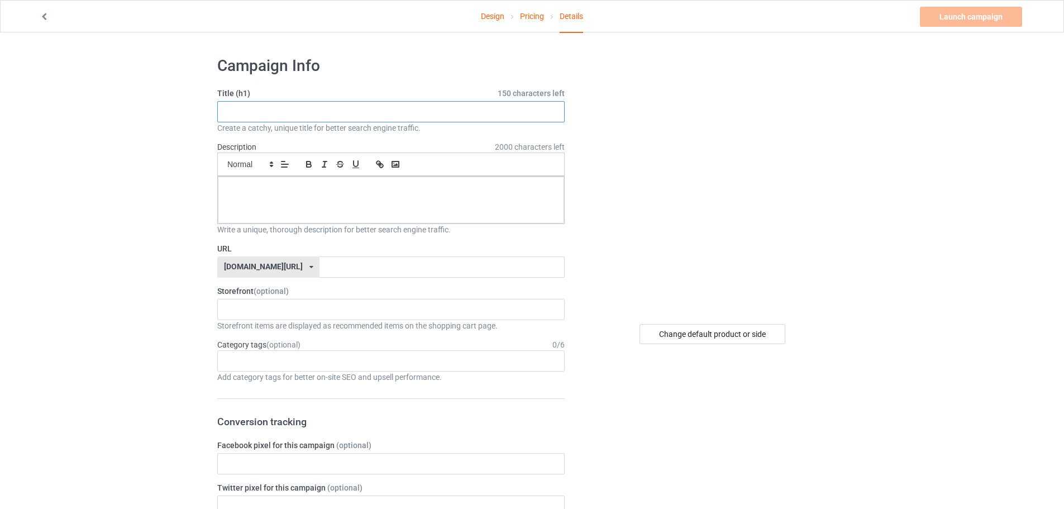
click at [332, 112] on input "text" at bounding box center [390, 111] width 347 height 21
paste input "the life of a showgirl Shirt"
click at [227, 111] on input "the life of a showgirl Shirt" at bounding box center [390, 111] width 347 height 21
type input "the life of a showgirl Shirt"
click at [264, 185] on p at bounding box center [391, 189] width 328 height 11
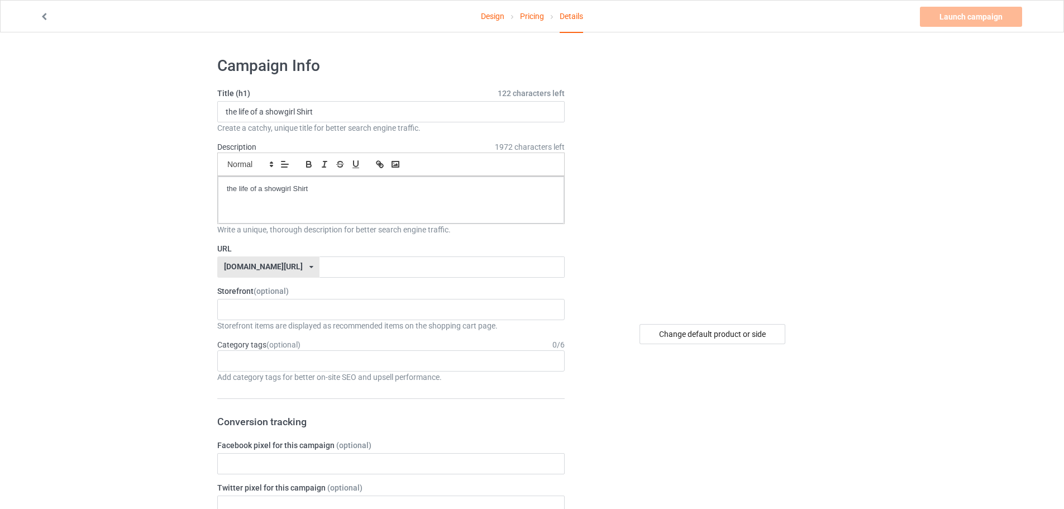
click at [319, 264] on input "text" at bounding box center [441, 266] width 245 height 21
paste input "the life of a showgirl Shirt"
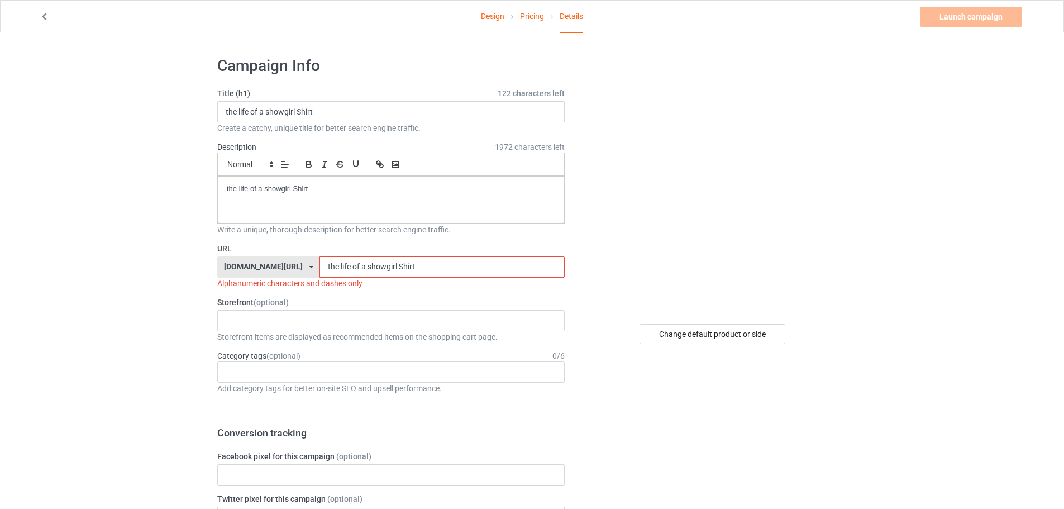
click at [319, 265] on input "the life of a showgirl Shirt" at bounding box center [441, 266] width 245 height 21
click at [322, 265] on input "the-life of a showgirl Shirt" at bounding box center [441, 266] width 245 height 21
click at [331, 266] on input "the-life-of a showgirl Shirt" at bounding box center [441, 266] width 245 height 21
click at [337, 267] on input "the-life-of-a showgirl Shirt" at bounding box center [441, 266] width 245 height 21
click at [368, 262] on input "the-life-of-a-showgirl Shirt" at bounding box center [441, 266] width 245 height 21
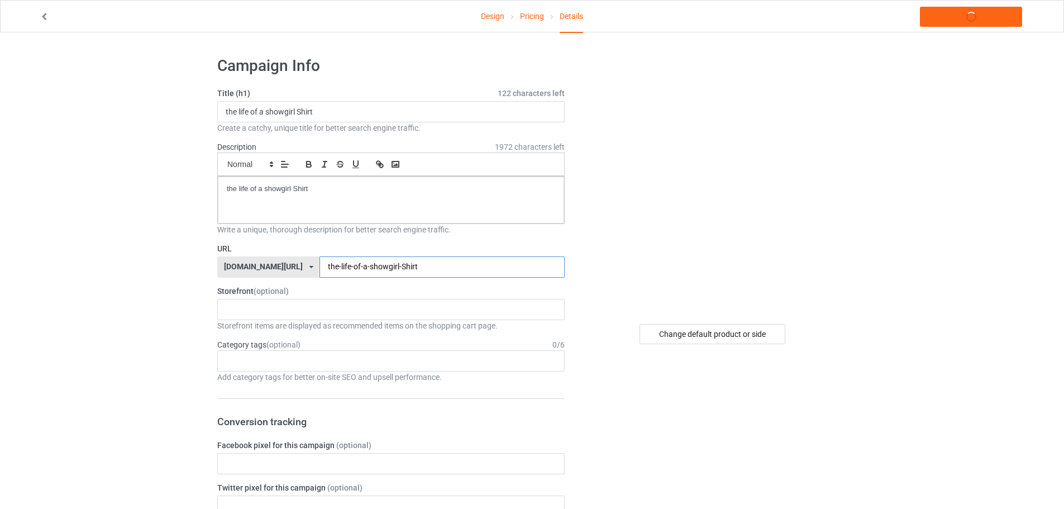
type input "the-life-of-a-showgirl-Shirt"
drag, startPoint x: 91, startPoint y: 249, endPoint x: 97, endPoint y: 247, distance: 6.2
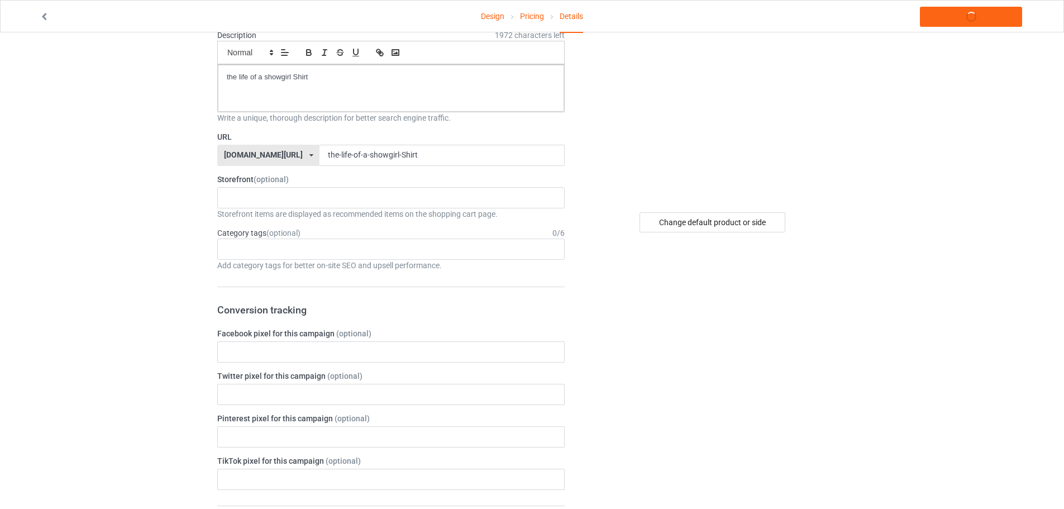
scroll to position [168, 0]
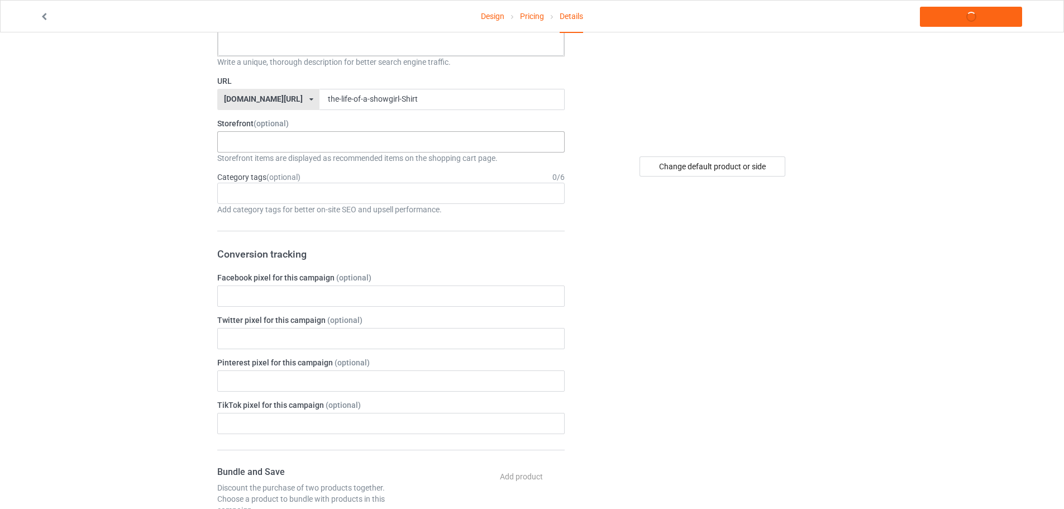
click at [293, 141] on div "[PERSON_NAME] the life of a showgirl Shirt 68a566fe3ff602002f9d8994" at bounding box center [390, 141] width 347 height 21
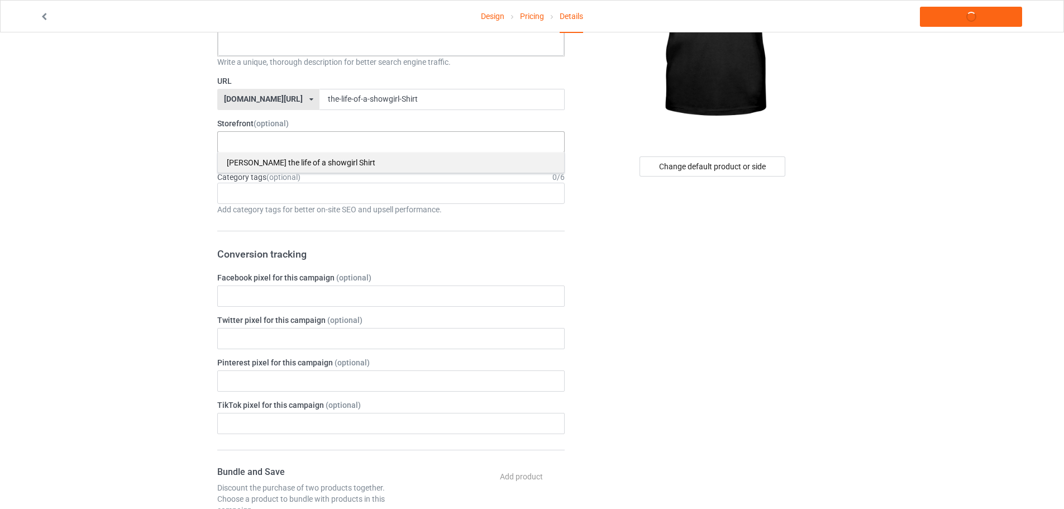
click at [317, 161] on div "[PERSON_NAME] the life of a showgirl Shirt" at bounding box center [391, 162] width 346 height 21
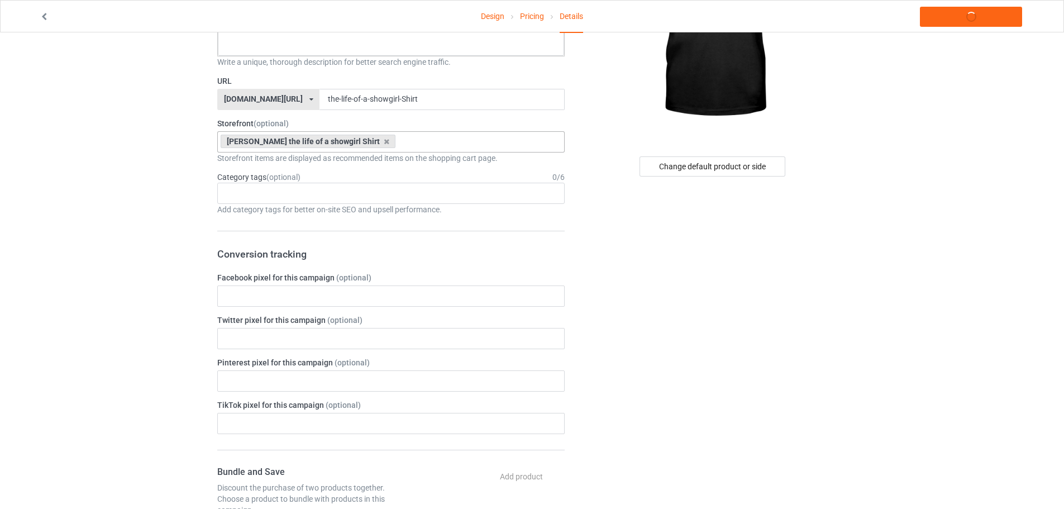
click at [103, 174] on div "Design Pricing Details Launch campaign Campaign Info Title (h1) 122 characters …" at bounding box center [532, 444] width 1064 height 1158
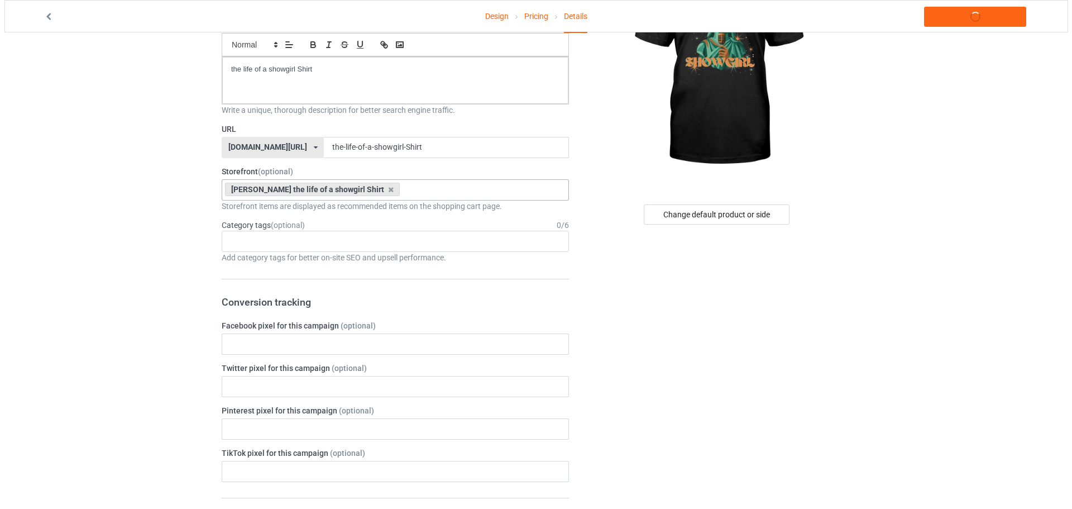
scroll to position [0, 0]
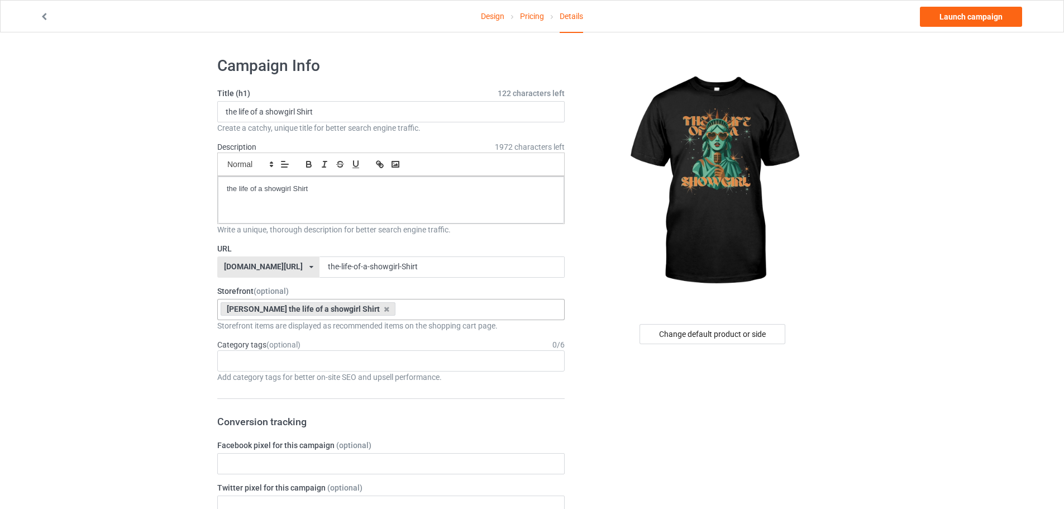
click at [978, 21] on link "Launch campaign" at bounding box center [971, 17] width 102 height 20
